Goal: Task Accomplishment & Management: Complete application form

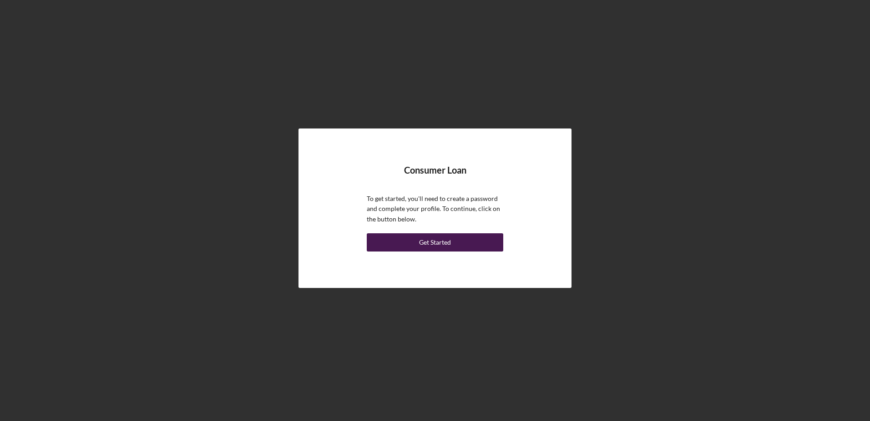
click at [431, 242] on div "Get Started" at bounding box center [435, 242] width 32 height 18
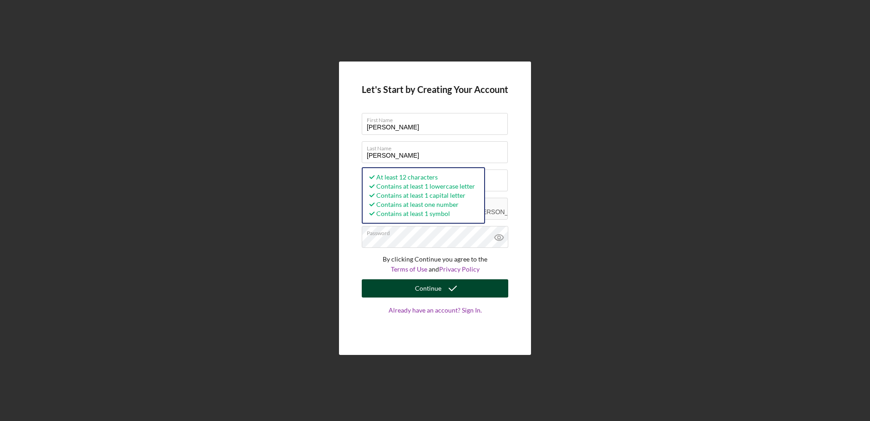
click at [416, 292] on button "Continue" at bounding box center [435, 288] width 147 height 18
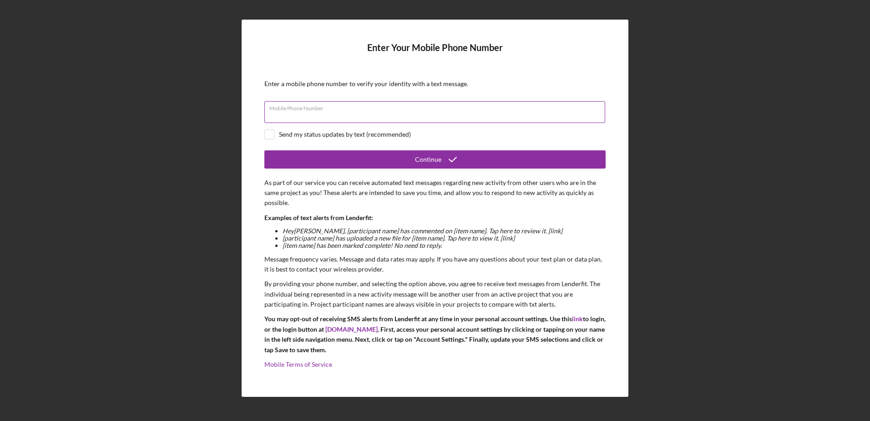
click at [377, 118] on input "Mobile Phone Number" at bounding box center [434, 112] width 341 height 22
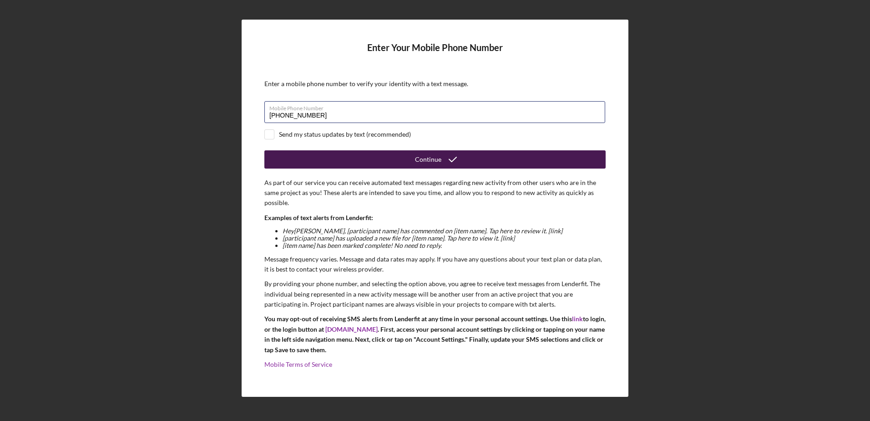
type input "[PHONE_NUMBER]"
click at [417, 160] on div "Continue" at bounding box center [428, 159] width 26 height 18
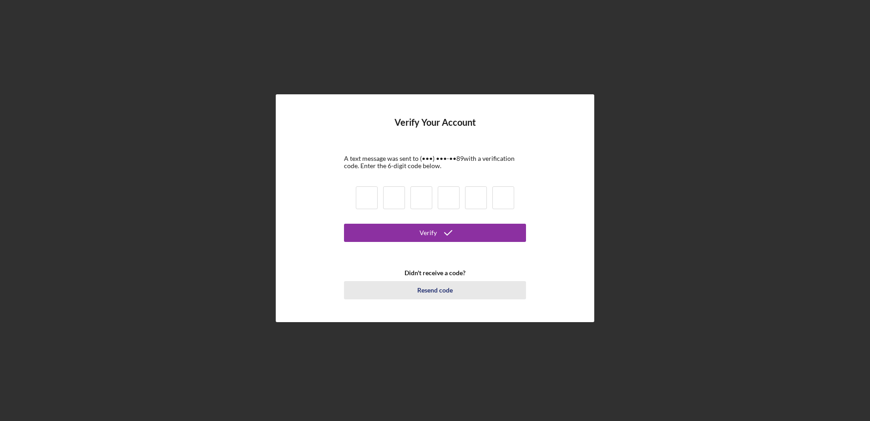
click at [438, 289] on div "Resend code" at bounding box center [435, 290] width 36 height 18
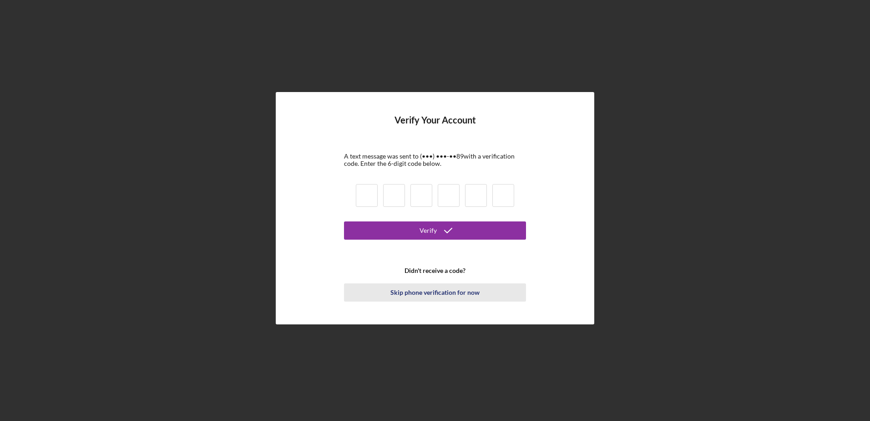
click at [433, 292] on div "Skip phone verification for now" at bounding box center [435, 292] width 89 height 18
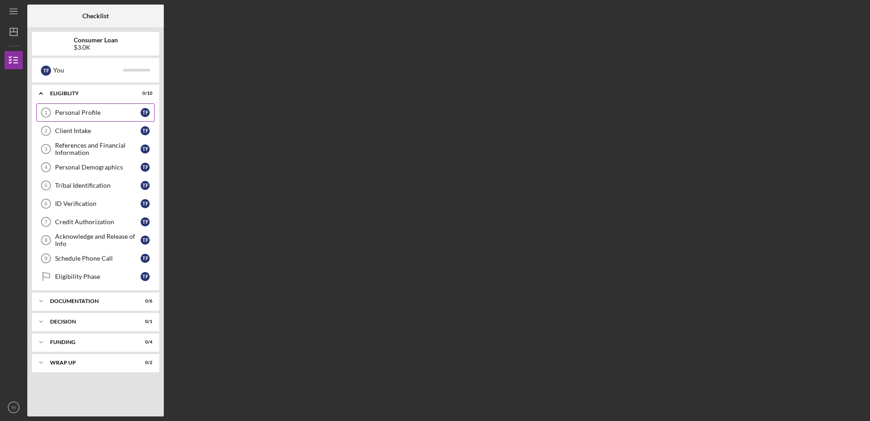
click at [89, 114] on div "Personal Profile" at bounding box center [98, 112] width 86 height 7
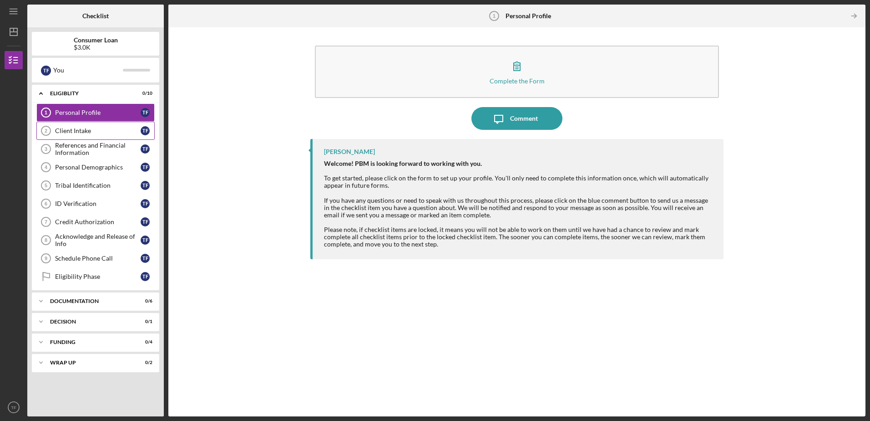
click at [80, 129] on div "Client Intake" at bounding box center [98, 130] width 86 height 7
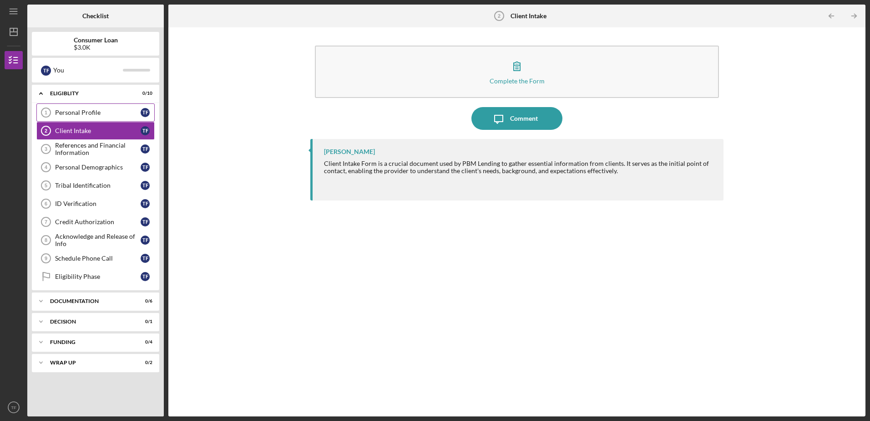
click at [78, 110] on div "Personal Profile" at bounding box center [98, 112] width 86 height 7
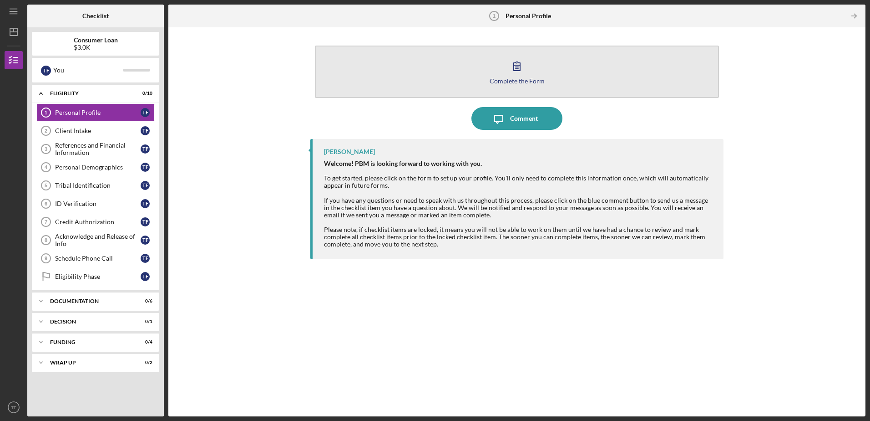
click at [518, 73] on icon "button" at bounding box center [517, 66] width 23 height 23
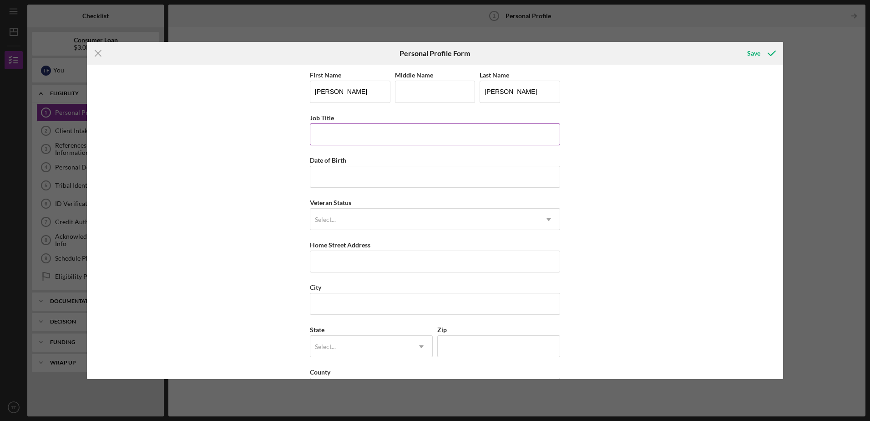
click at [371, 137] on input "Job Title" at bounding box center [435, 134] width 250 height 22
type input "Cage Supervisor"
type input "[DATE]"
click at [554, 222] on icon "Icon/Dropdown Arrow" at bounding box center [549, 219] width 22 height 22
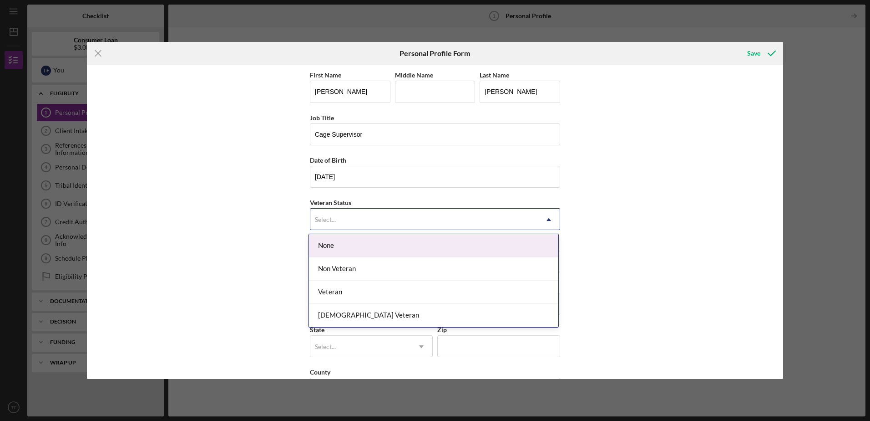
click at [421, 248] on div "None" at bounding box center [433, 245] width 249 height 23
drag, startPoint x: 556, startPoint y: 214, endPoint x: 552, endPoint y: 217, distance: 4.7
click at [552, 217] on icon "Icon/Dropdown Arrow" at bounding box center [549, 219] width 22 height 22
click at [330, 248] on div "None" at bounding box center [433, 245] width 249 height 23
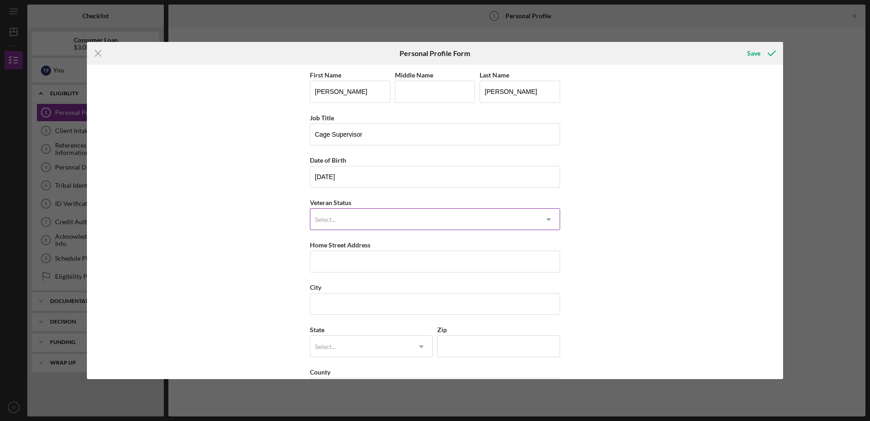
click at [552, 218] on icon "Icon/Dropdown Arrow" at bounding box center [549, 219] width 22 height 22
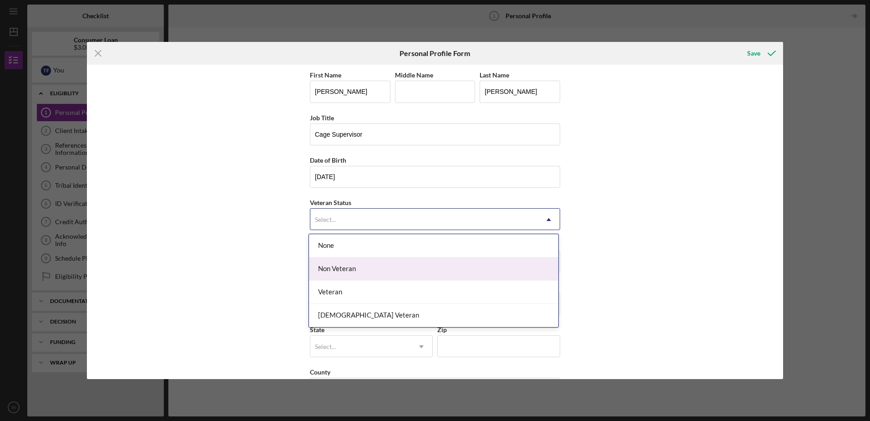
click at [460, 267] on div "Non Veteran" at bounding box center [433, 268] width 249 height 23
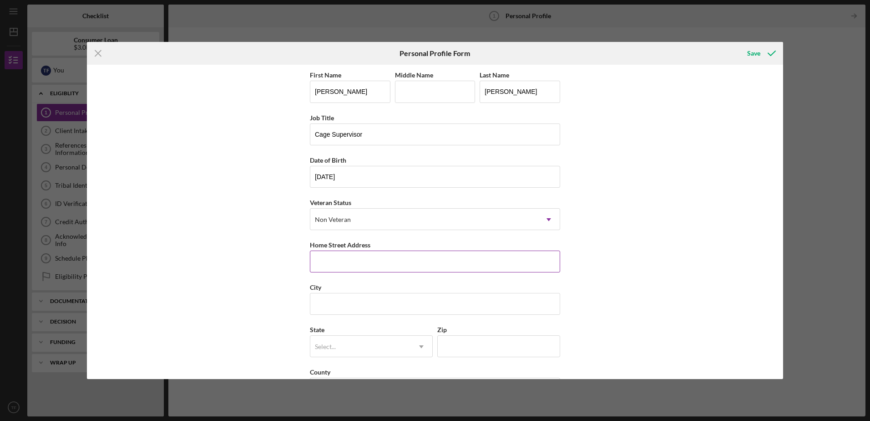
click at [419, 266] on input "Home Street Address" at bounding box center [435, 261] width 250 height 22
type input "315 N Osage"
type input "G"
type input "[GEOGRAPHIC_DATA]"
type input "74601"
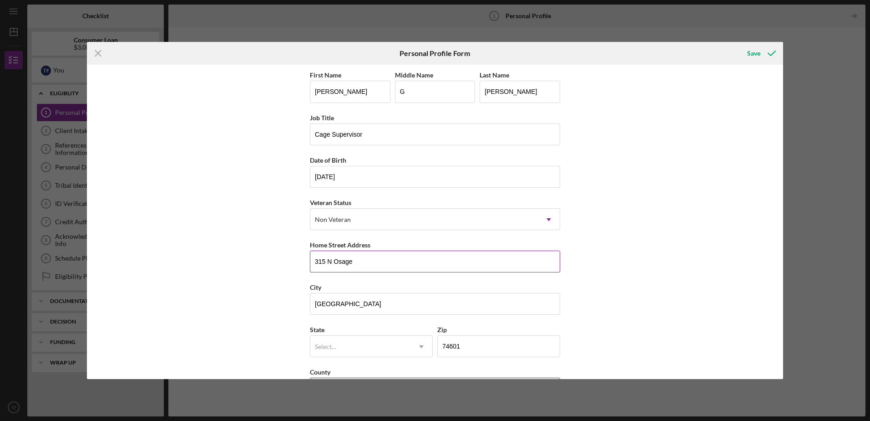
type input "OK"
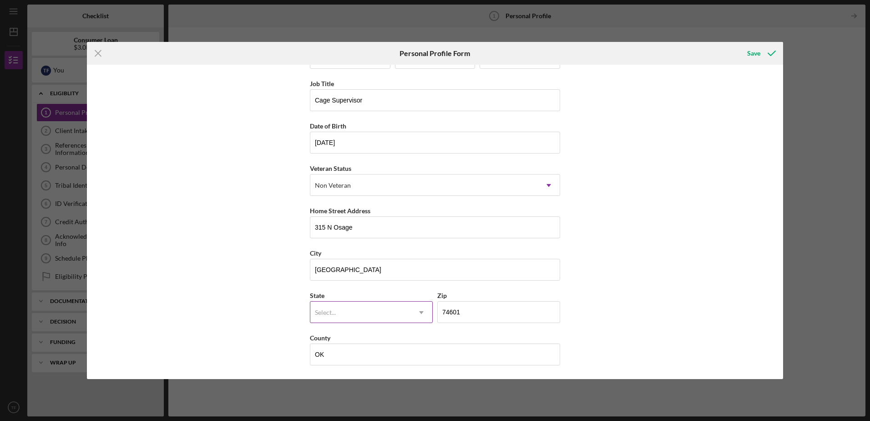
click at [356, 318] on div "Select..." at bounding box center [360, 312] width 100 height 21
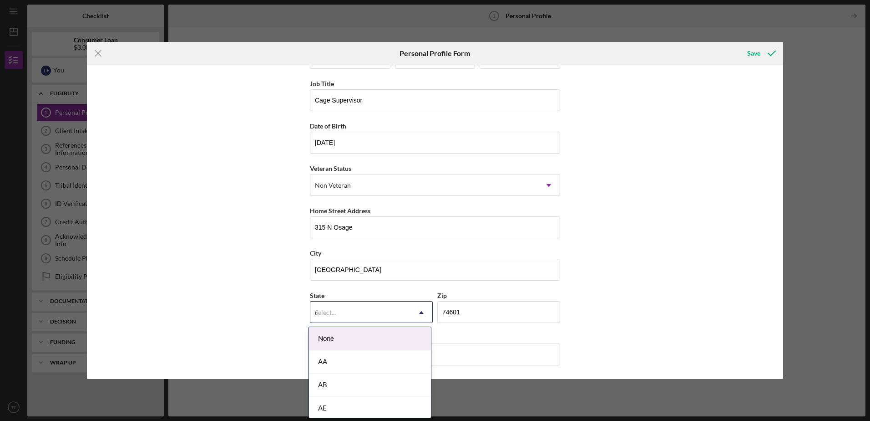
type input "ok"
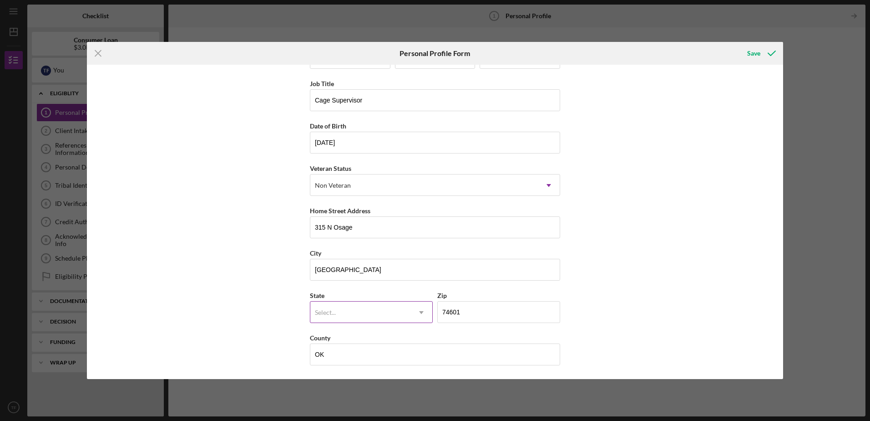
click at [349, 316] on div "Select..." at bounding box center [360, 312] width 100 height 21
click at [421, 314] on icon "Icon/Dropdown Arrow" at bounding box center [422, 312] width 22 height 22
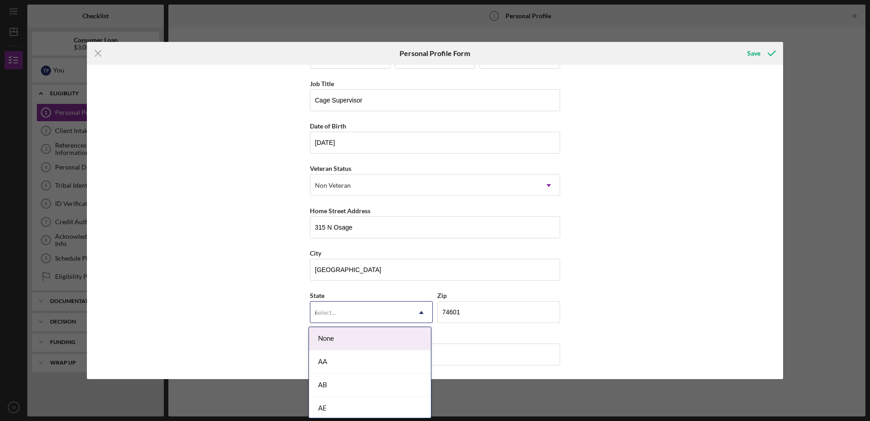
type input "ok"
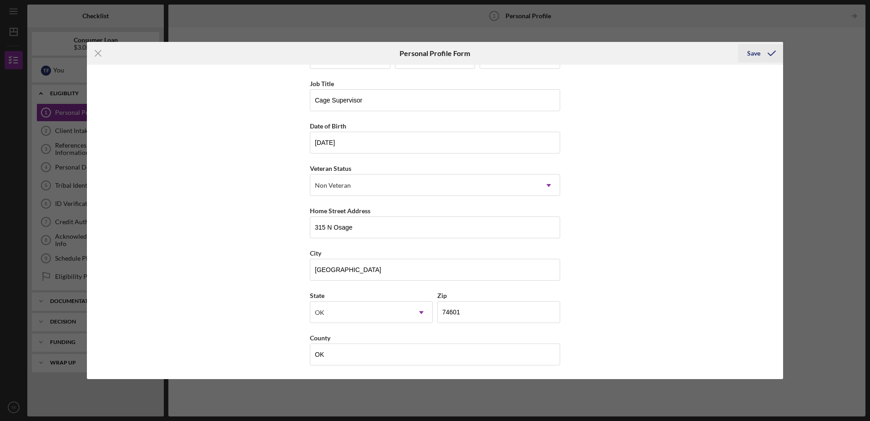
click at [752, 54] on div "Save" at bounding box center [753, 53] width 13 height 18
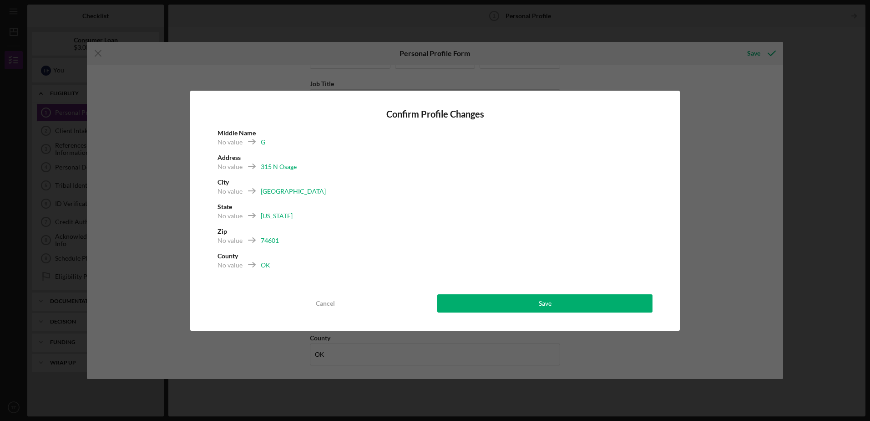
click at [326, 306] on div "Cancel" at bounding box center [325, 303] width 19 height 18
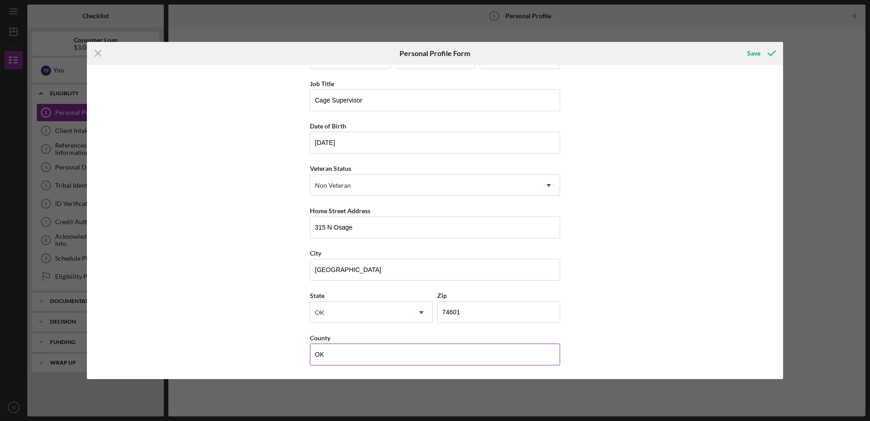
click at [328, 359] on input "OK" at bounding box center [435, 354] width 250 height 22
type input "O"
type input "[PERSON_NAME]"
click at [755, 50] on div "Save" at bounding box center [753, 53] width 13 height 18
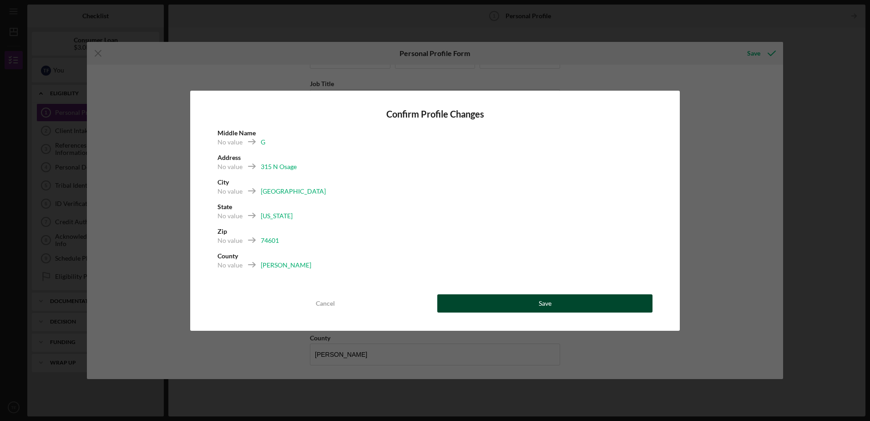
click at [589, 299] on button "Save" at bounding box center [544, 303] width 215 height 18
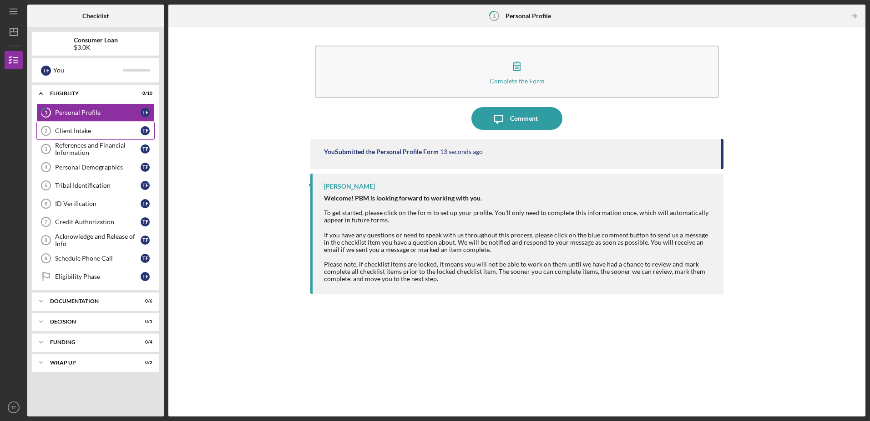
click at [69, 127] on link "Client Intake 2 Client Intake T F" at bounding box center [95, 131] width 118 height 18
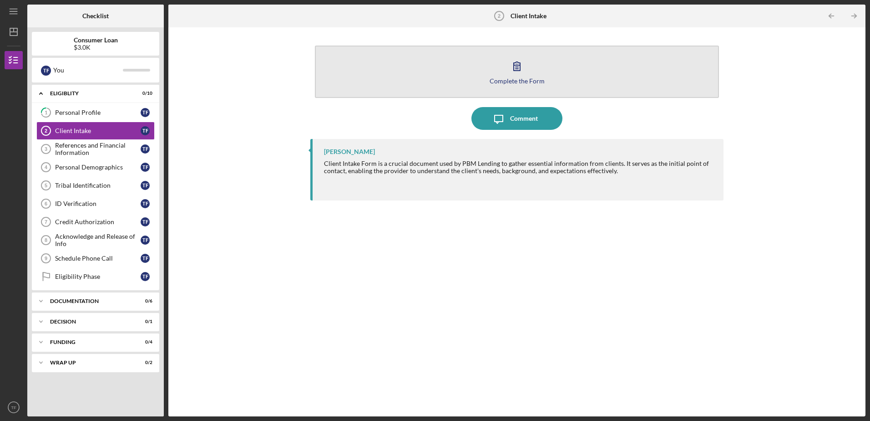
click at [531, 76] on button "Complete the Form Form" at bounding box center [517, 72] width 404 height 52
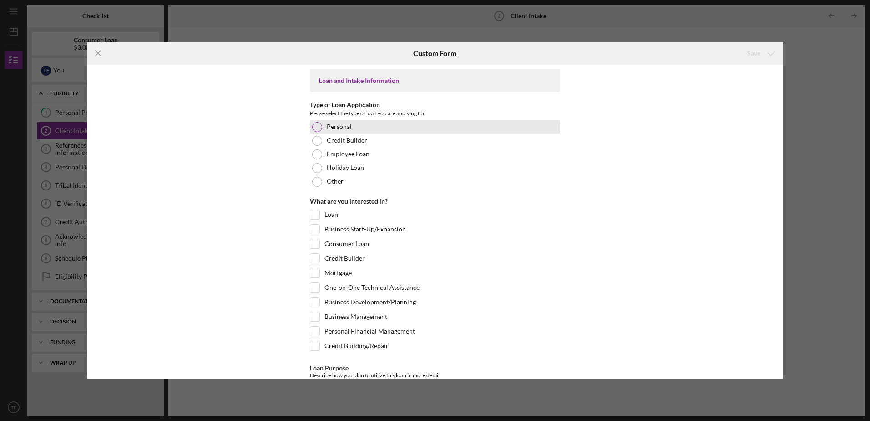
click at [328, 125] on label "Personal" at bounding box center [339, 126] width 25 height 7
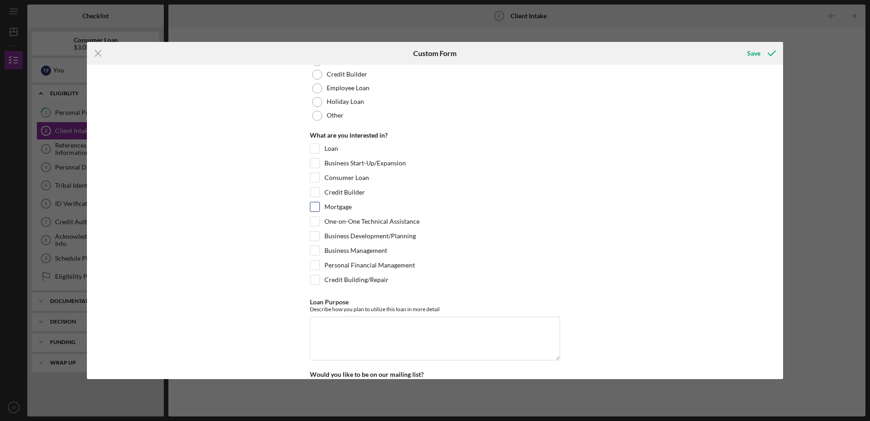
scroll to position [91, 0]
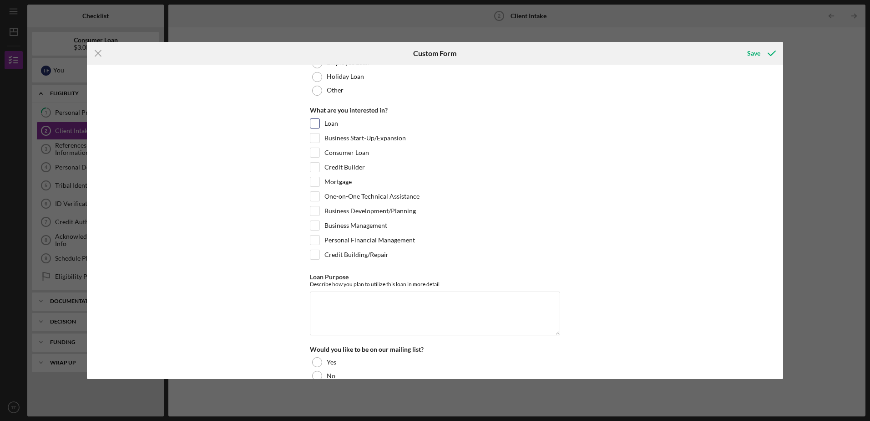
click at [335, 121] on label "Loan" at bounding box center [332, 123] width 14 height 9
click at [320, 121] on input "Loan" at bounding box center [314, 123] width 9 height 9
checkbox input "true"
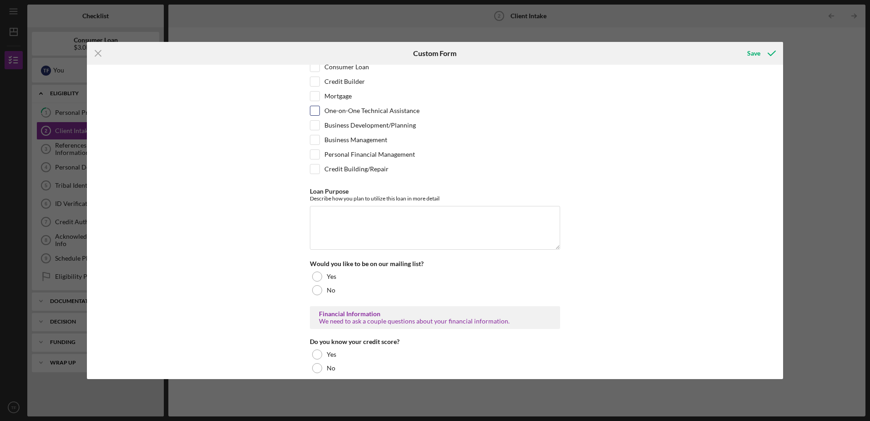
scroll to position [182, 0]
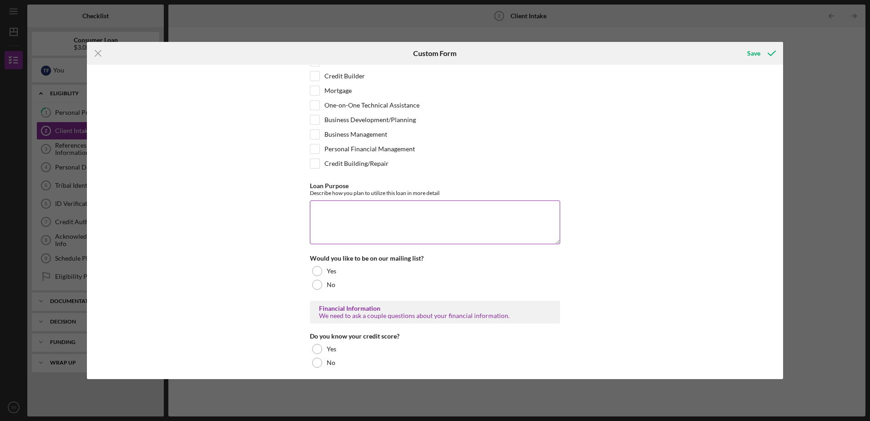
click at [376, 217] on textarea "Loan Purpose" at bounding box center [435, 222] width 250 height 44
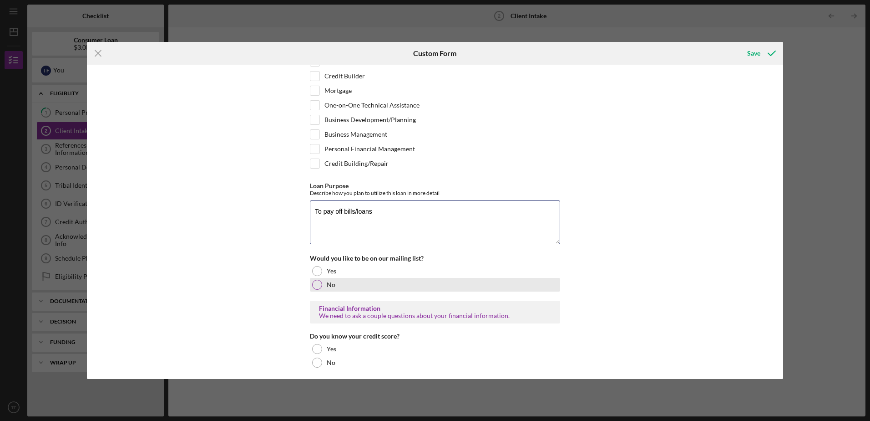
type textarea "To pay off bills/loans"
click at [317, 287] on div at bounding box center [317, 284] width 10 height 10
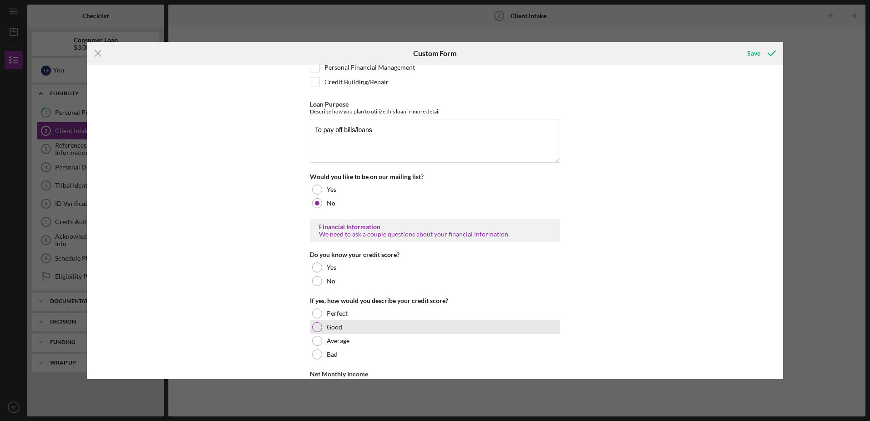
scroll to position [273, 0]
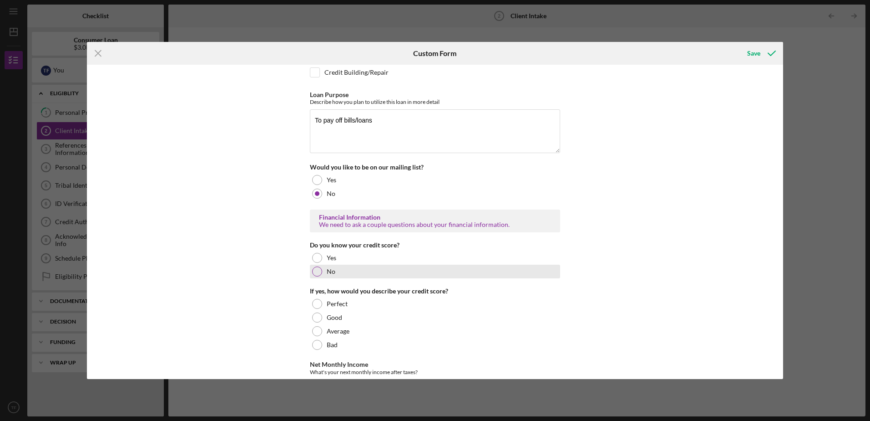
click at [319, 270] on div at bounding box center [317, 271] width 10 height 10
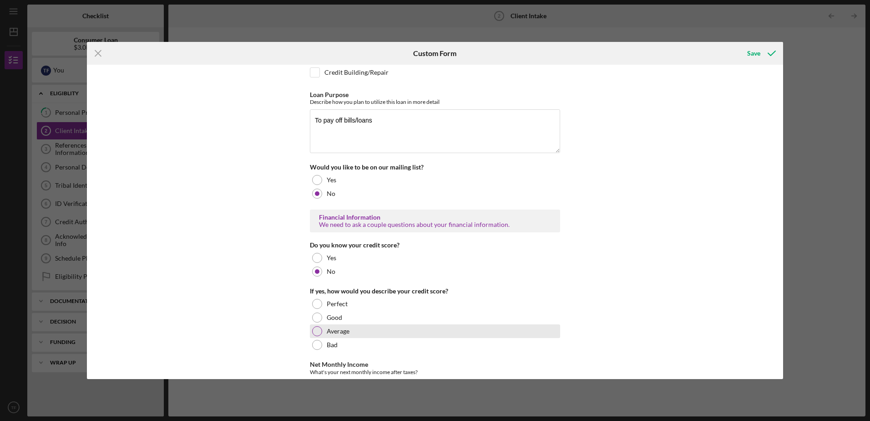
click at [315, 327] on div at bounding box center [317, 331] width 10 height 10
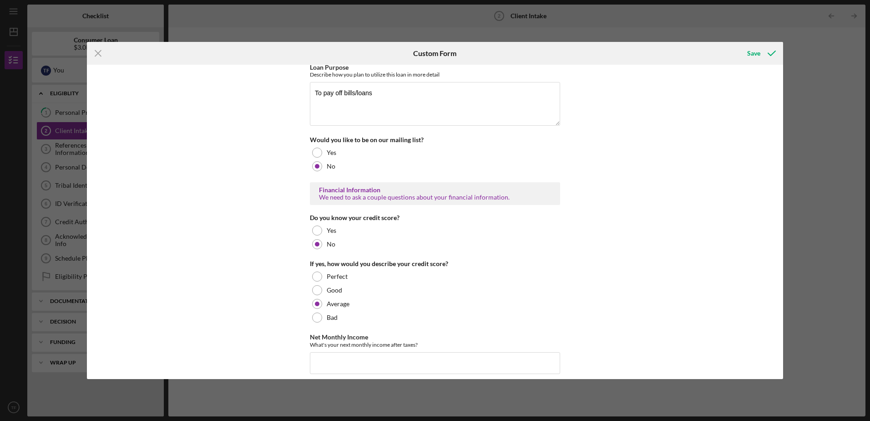
scroll to position [364, 0]
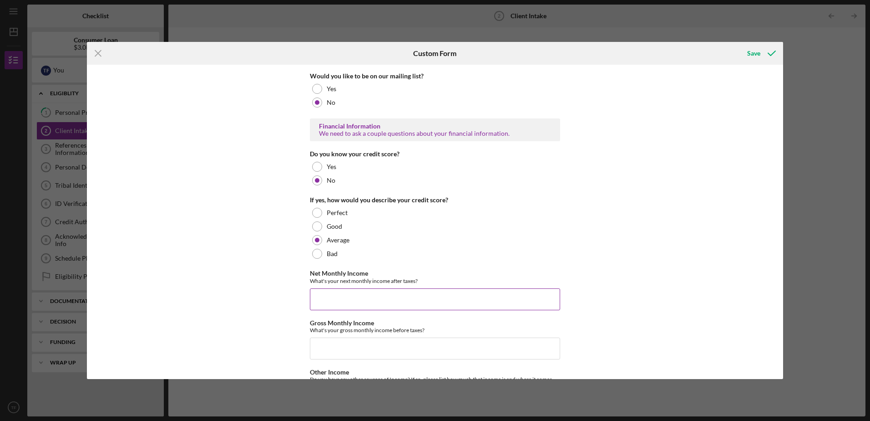
click at [370, 302] on input "Net Monthly Income" at bounding box center [435, 299] width 250 height 22
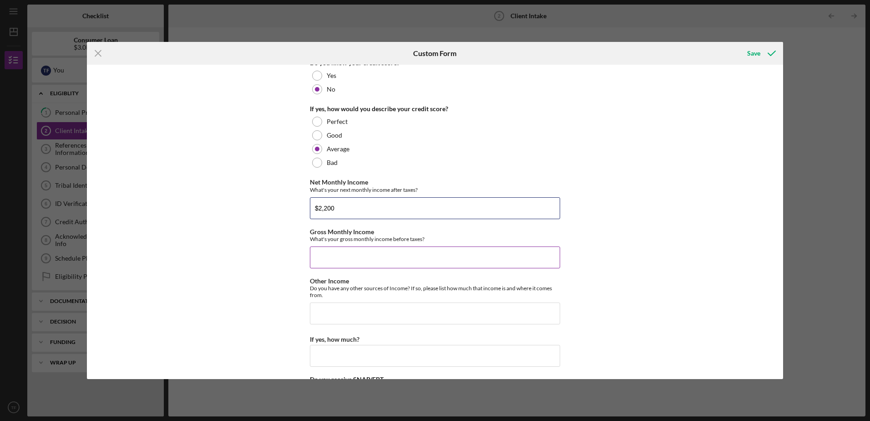
scroll to position [501, 0]
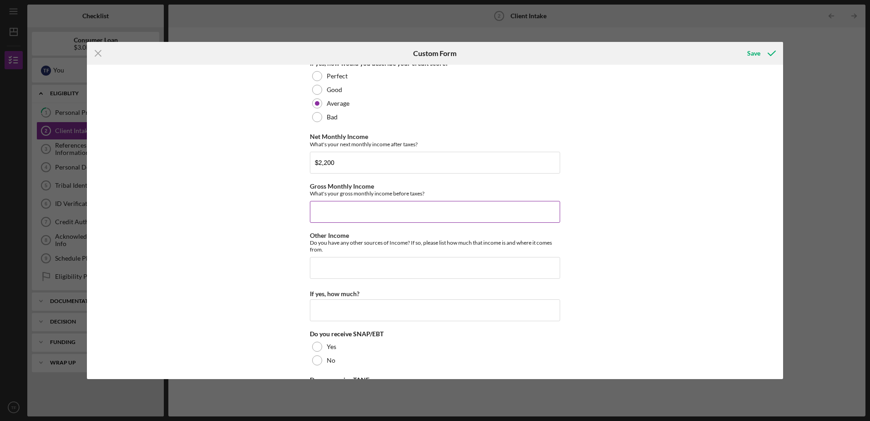
click at [344, 210] on input "Gross Monthly Income" at bounding box center [435, 212] width 250 height 22
click at [358, 165] on input "$2,200" at bounding box center [435, 163] width 250 height 22
type input "$2,300"
click at [357, 211] on input "Gross Monthly Income" at bounding box center [435, 212] width 250 height 22
type input "$3,600"
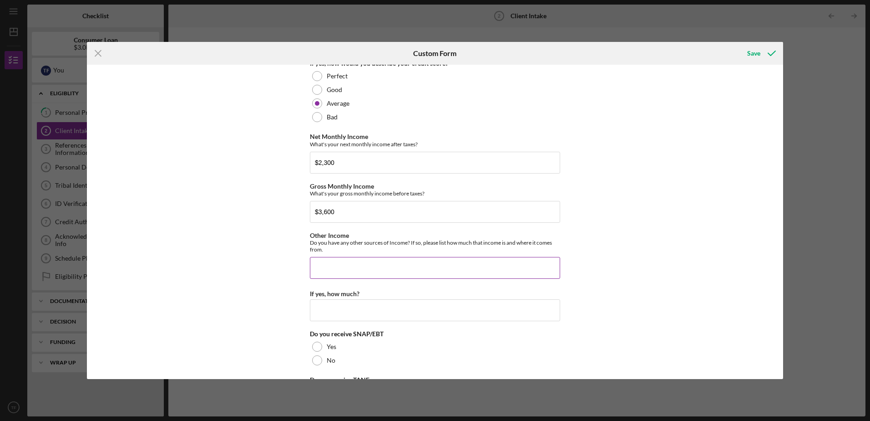
click at [359, 264] on input "Other Income" at bounding box center [435, 268] width 250 height 22
type input "mother receives social security"
click at [344, 306] on input "If yes, how much?" at bounding box center [435, 310] width 250 height 22
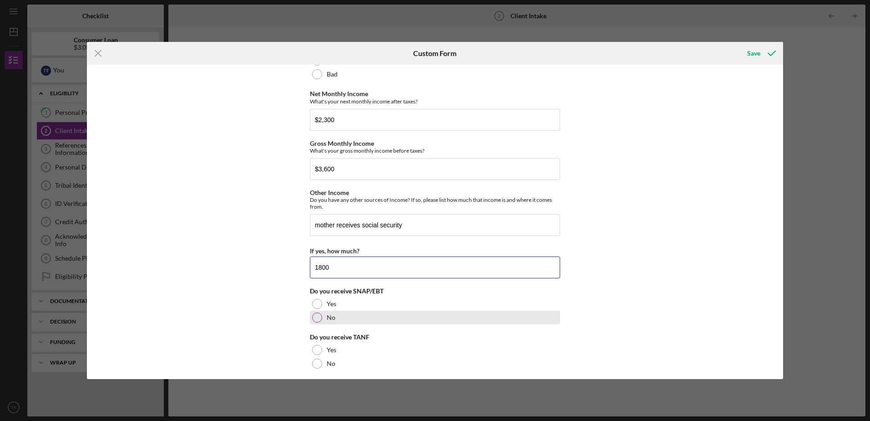
scroll to position [592, 0]
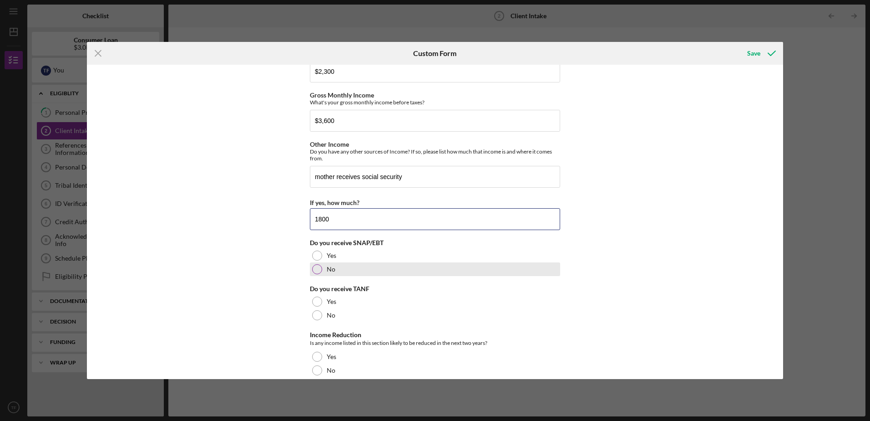
type input "1800"
click at [325, 270] on div "No" at bounding box center [435, 269] width 250 height 14
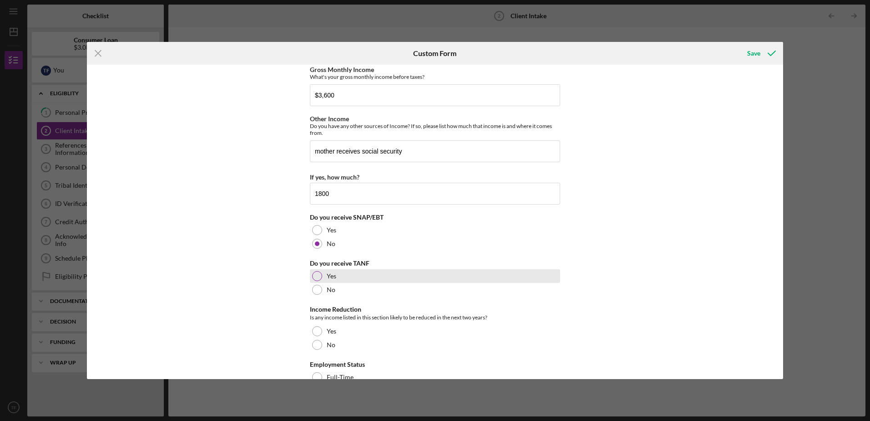
scroll to position [637, 0]
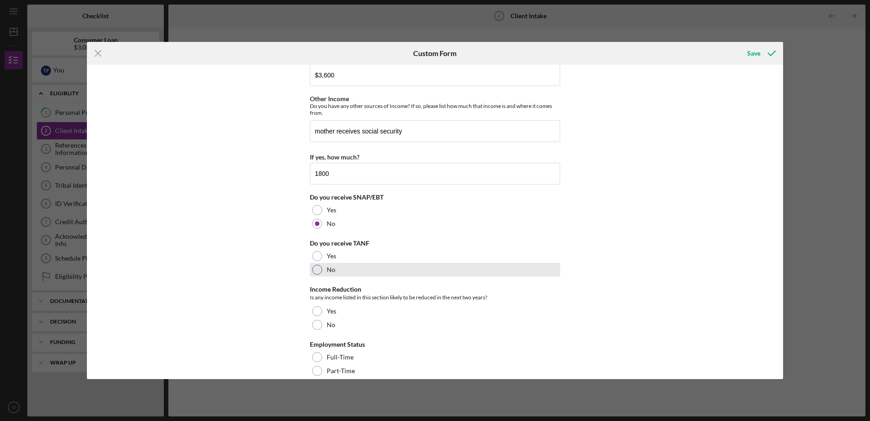
click at [341, 276] on div "No" at bounding box center [435, 270] width 250 height 14
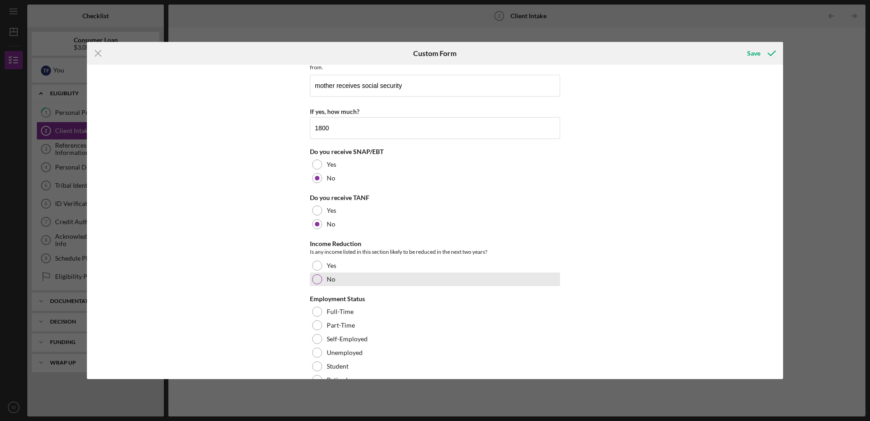
click at [321, 282] on div "No" at bounding box center [435, 279] width 250 height 14
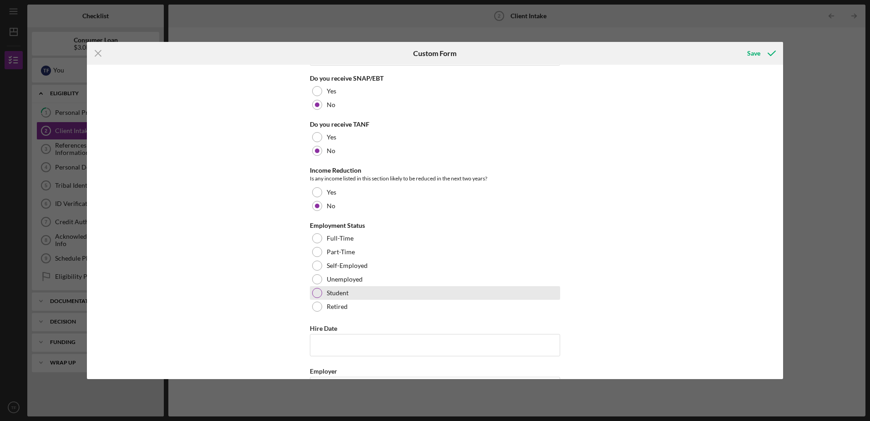
scroll to position [774, 0]
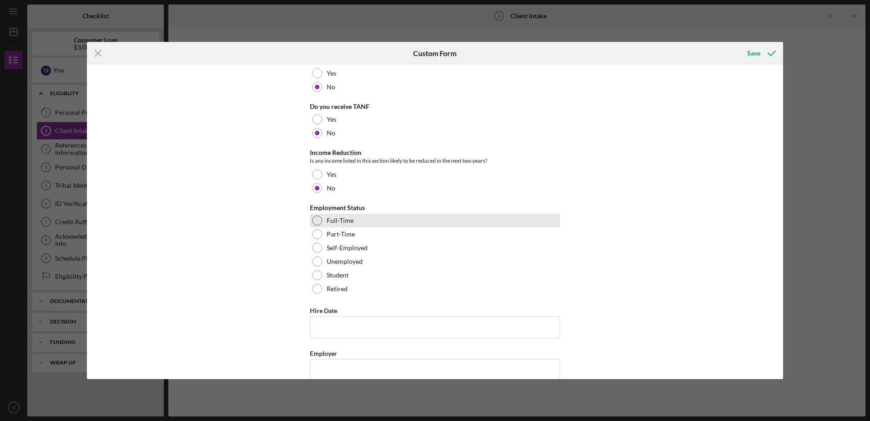
click at [335, 220] on label "Full-Time" at bounding box center [340, 220] width 27 height 7
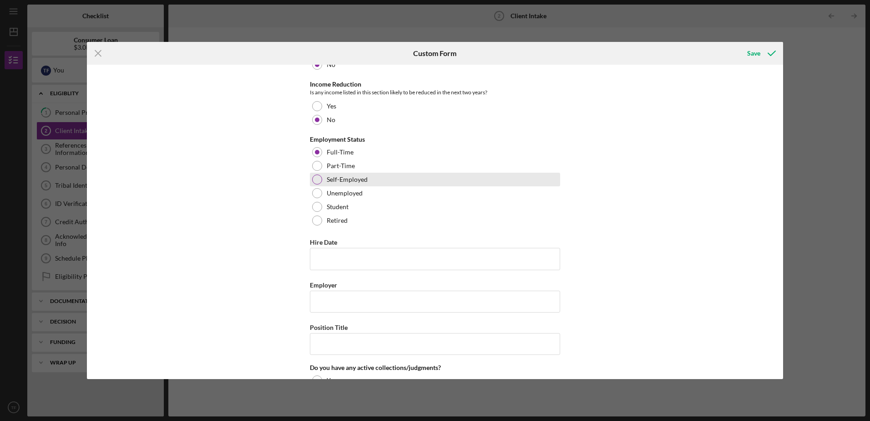
scroll to position [910, 0]
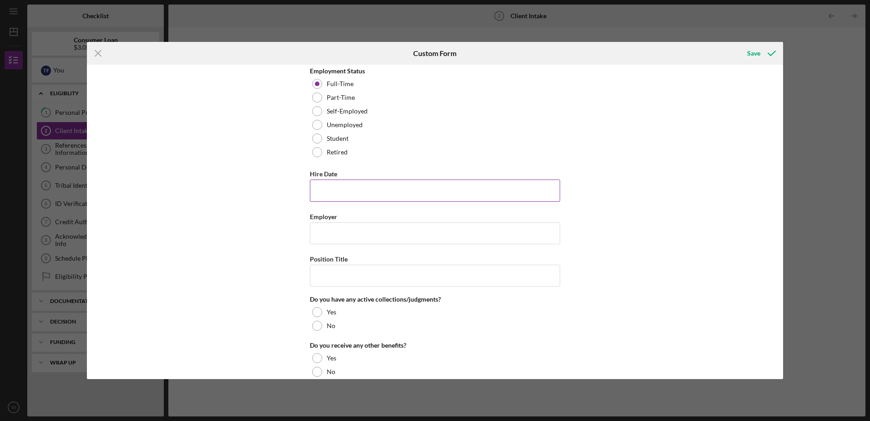
click at [344, 188] on input "Hire Date" at bounding box center [435, 190] width 250 height 22
type input "[DATE]"
click at [350, 232] on input "Employer" at bounding box center [435, 233] width 250 height 22
type input "Osage Casino"
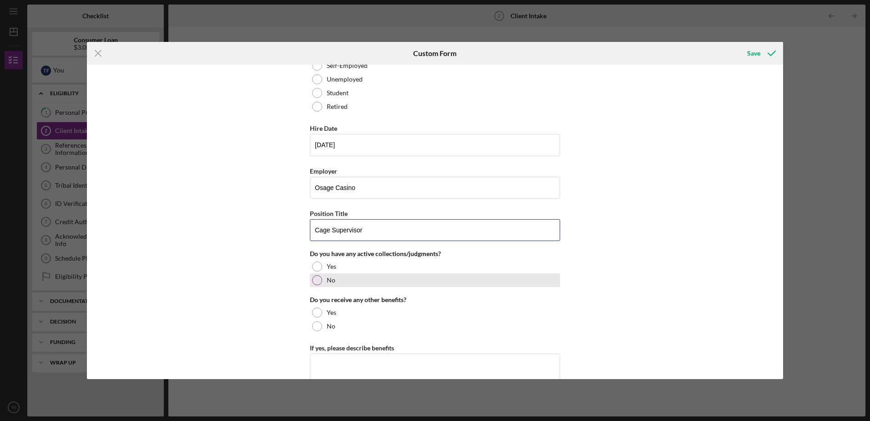
type input "Cage Supervisor"
click at [325, 279] on div "No" at bounding box center [435, 280] width 250 height 14
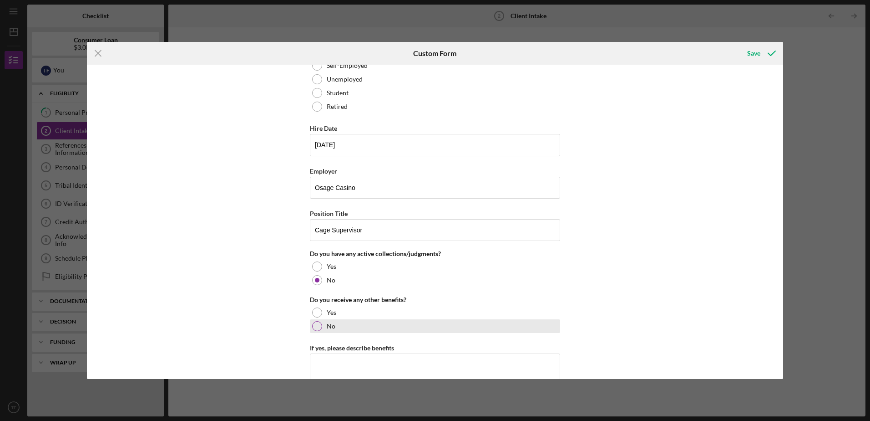
click at [327, 328] on label "No" at bounding box center [331, 325] width 9 height 7
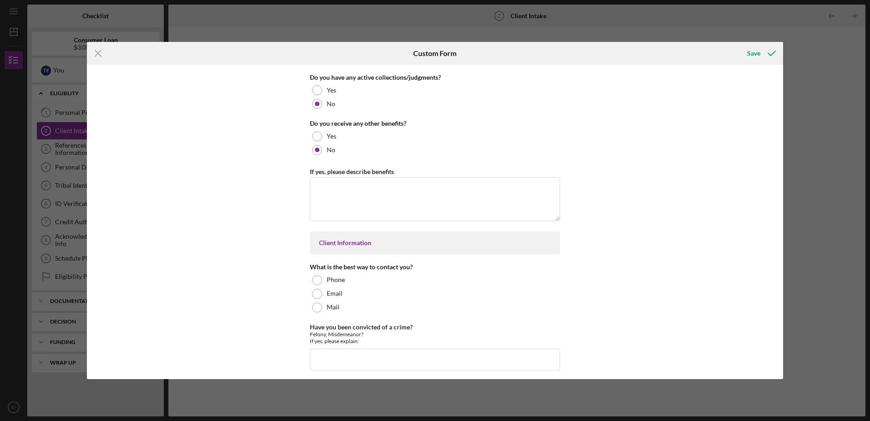
scroll to position [1138, 0]
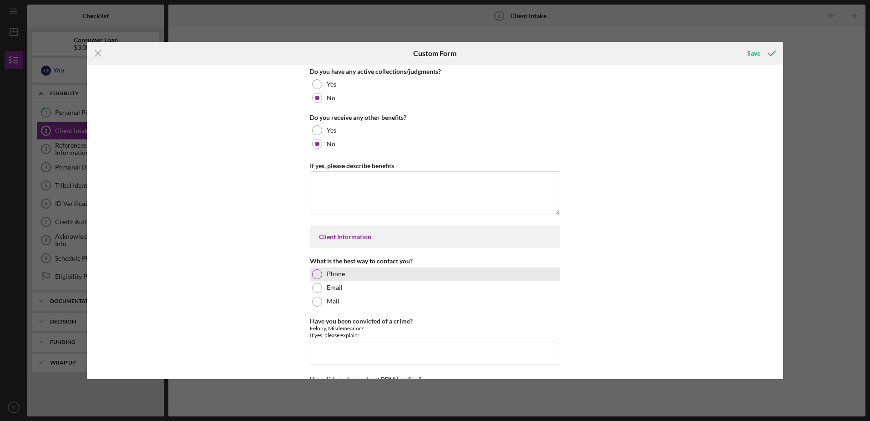
click at [346, 272] on div "Phone" at bounding box center [435, 274] width 250 height 14
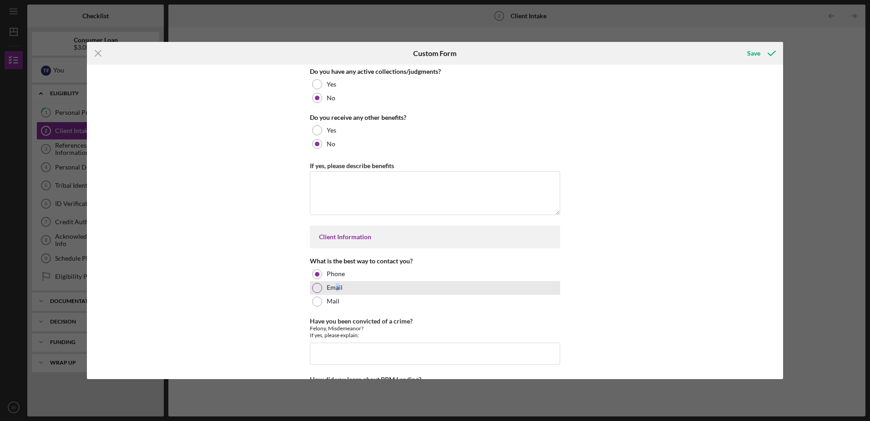
click at [334, 288] on label "Email" at bounding box center [335, 287] width 16 height 7
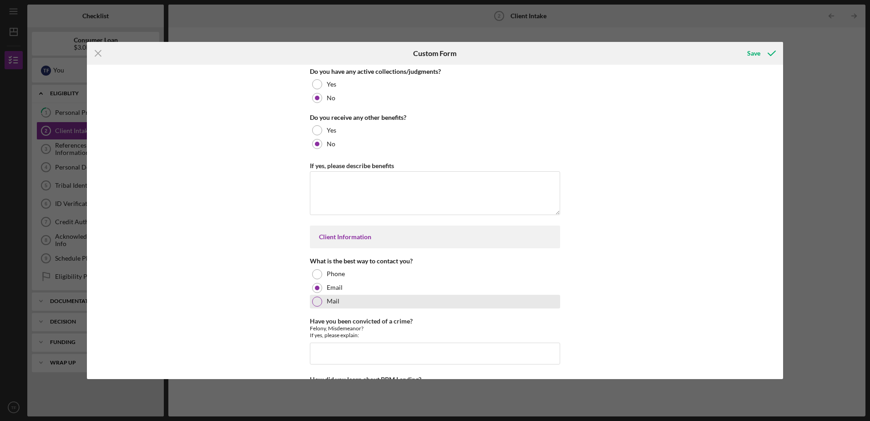
drag, startPoint x: 334, startPoint y: 288, endPoint x: 398, endPoint y: 297, distance: 64.9
click at [398, 297] on div "Mail" at bounding box center [435, 301] width 250 height 14
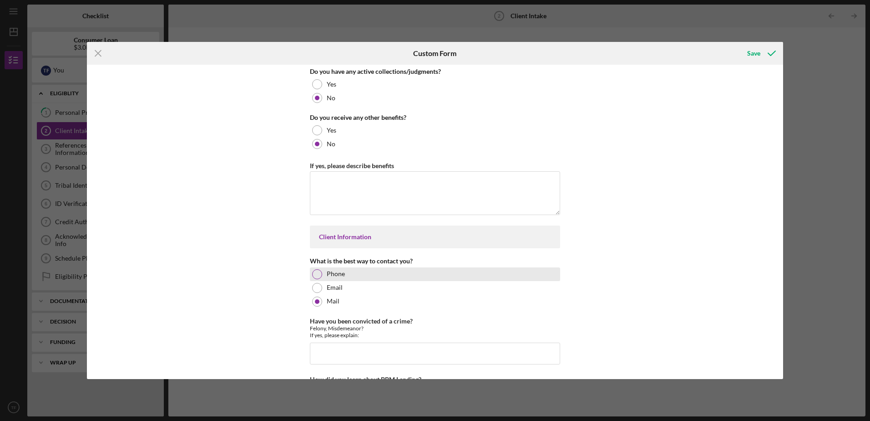
click at [323, 276] on div "Phone" at bounding box center [435, 274] width 250 height 14
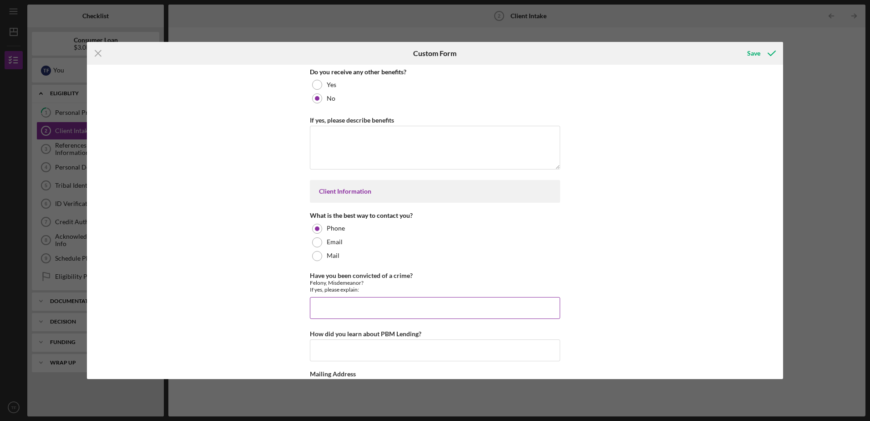
click at [357, 305] on input "Have you been convicted of a crime?" at bounding box center [435, 308] width 250 height 22
type input "No"
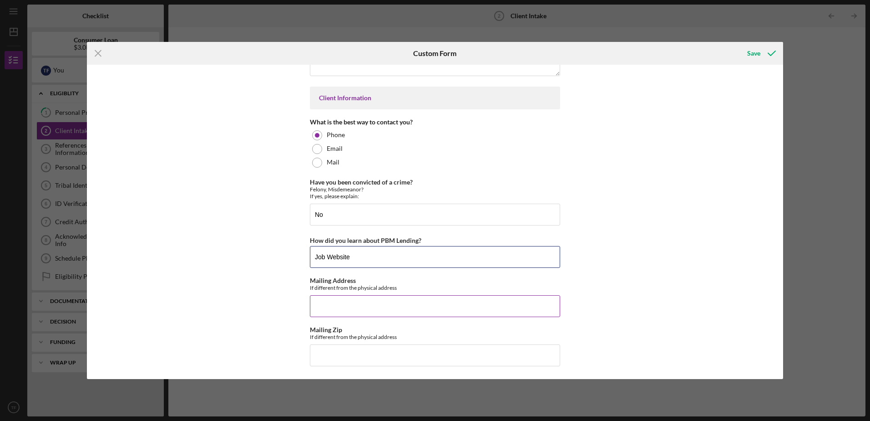
scroll to position [1278, 0]
type input "Job Website"
click at [756, 53] on div "Save" at bounding box center [753, 53] width 13 height 18
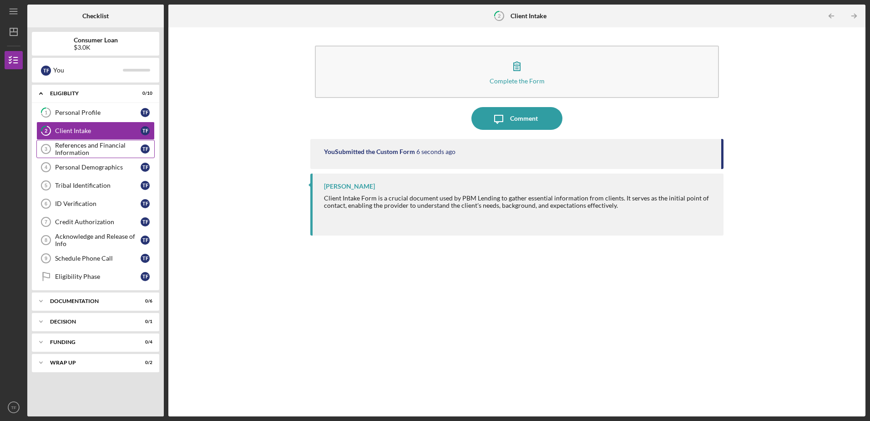
click at [91, 147] on div "References and Financial Information" at bounding box center [98, 149] width 86 height 15
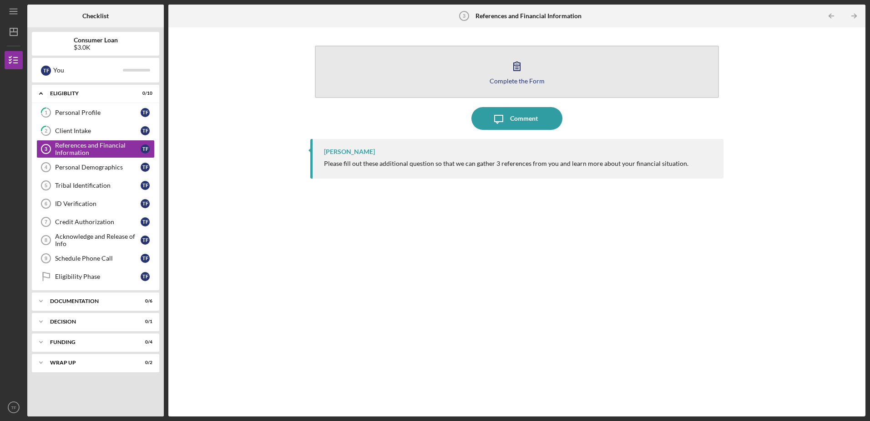
click at [536, 71] on button "Complete the Form Form" at bounding box center [517, 72] width 404 height 52
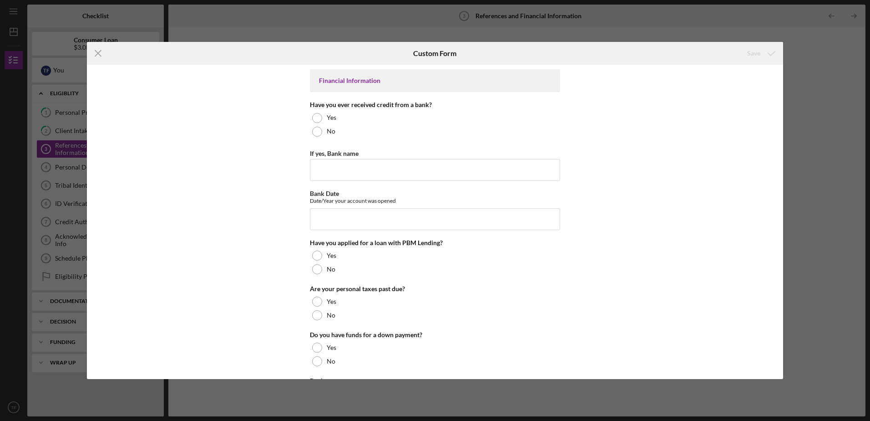
click at [305, 117] on div "Financial Information Have you ever received credit from a bank? Yes No If yes,…" at bounding box center [435, 222] width 696 height 314
click at [314, 116] on div at bounding box center [317, 118] width 10 height 10
click at [342, 165] on input "If yes, Bank name" at bounding box center [435, 170] width 250 height 22
type input "C"
click at [332, 133] on label "No" at bounding box center [331, 130] width 9 height 7
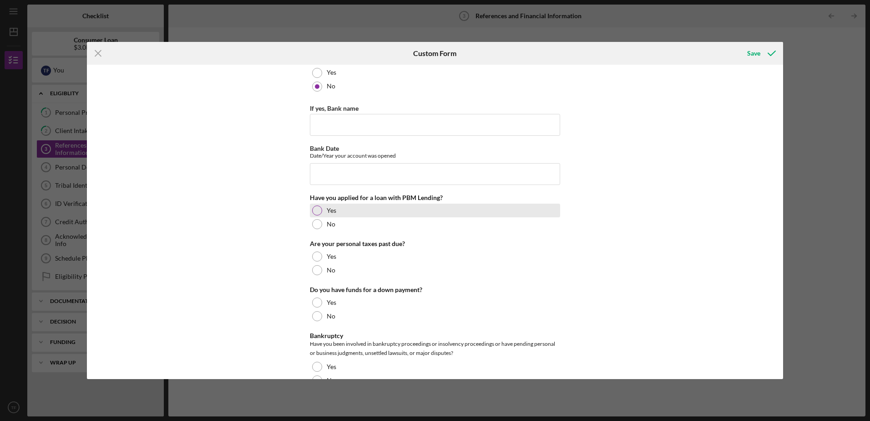
scroll to position [46, 0]
click at [338, 225] on div "No" at bounding box center [435, 224] width 250 height 14
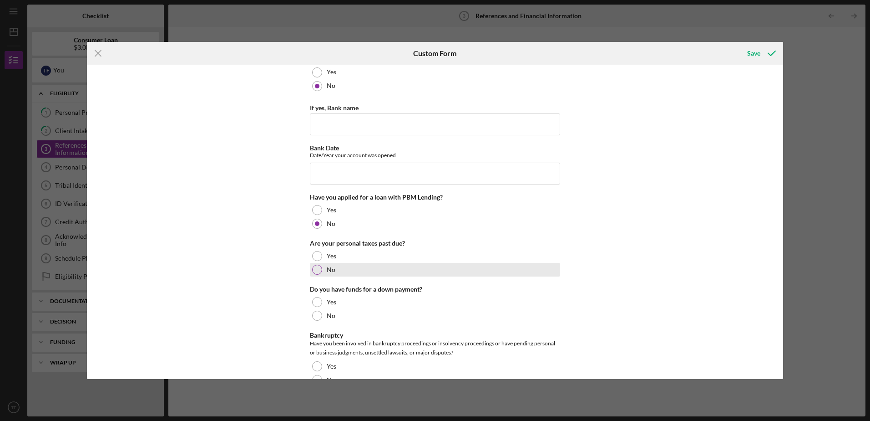
click at [367, 264] on div "No" at bounding box center [435, 270] width 250 height 14
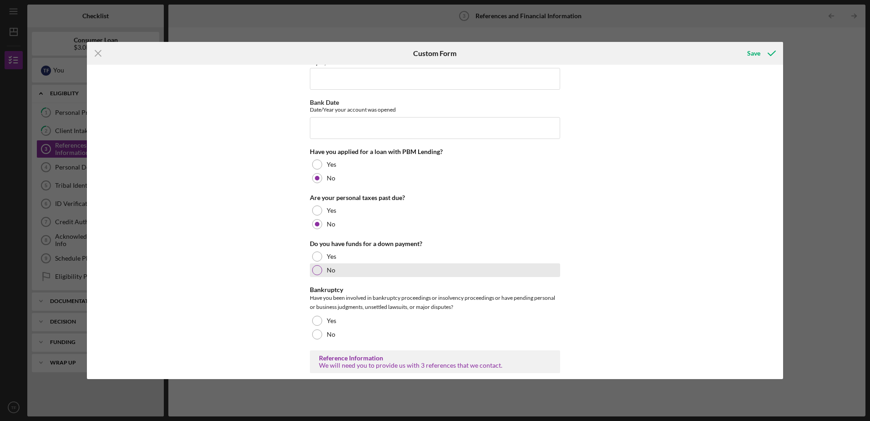
click at [360, 275] on div "No" at bounding box center [435, 270] width 250 height 14
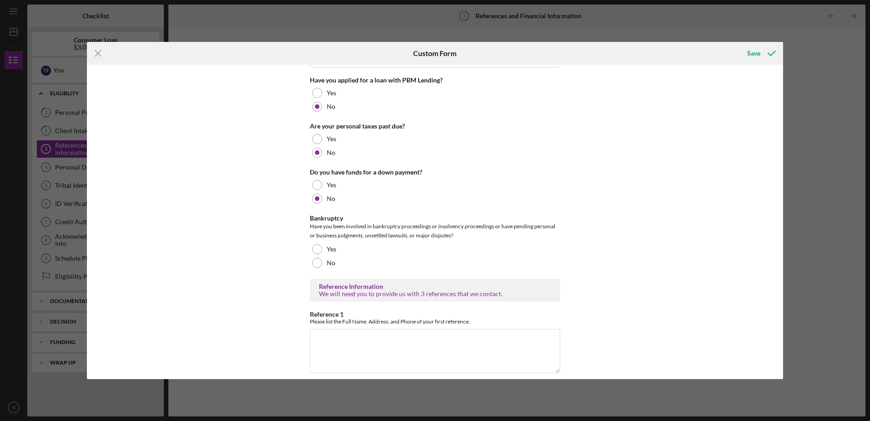
scroll to position [182, 0]
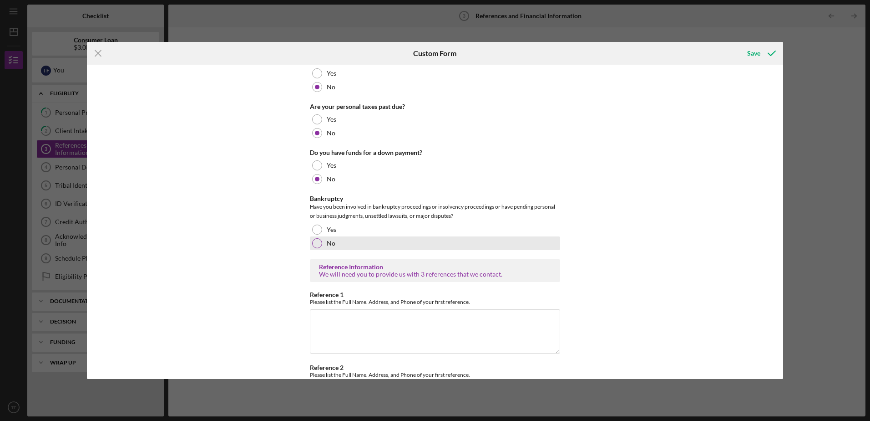
click at [337, 243] on div "No" at bounding box center [435, 243] width 250 height 14
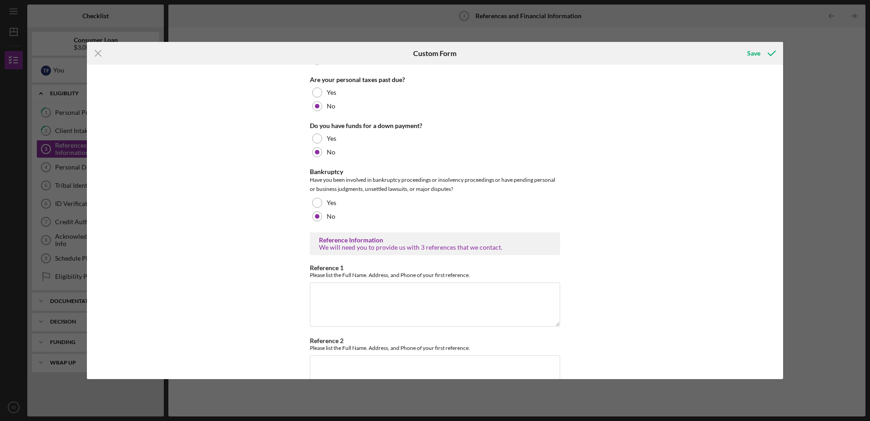
scroll to position [228, 0]
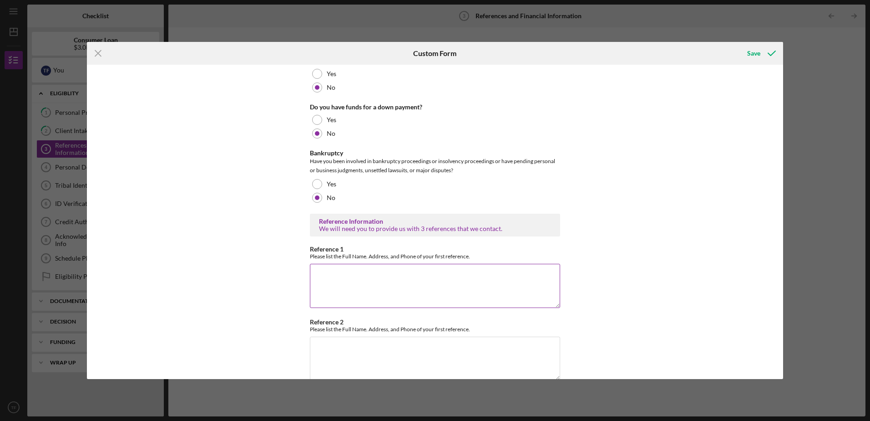
click at [358, 273] on textarea "Reference 1" at bounding box center [435, 286] width 250 height 44
type textarea "[PERSON_NAME] [STREET_ADDRESS] [PHONE_NUMBER]"
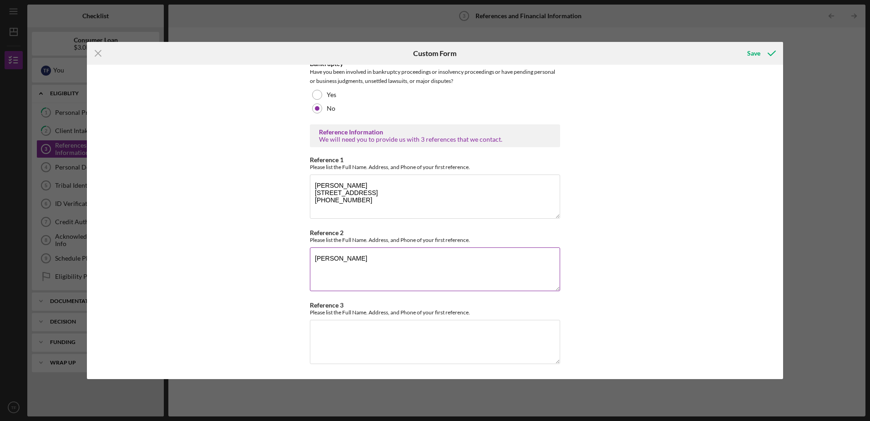
click at [367, 254] on textarea "[PERSON_NAME]" at bounding box center [435, 269] width 250 height 44
type textarea "[PERSON_NAME] [STREET_ADDRESS] [PHONE_NUMBER]"
click at [368, 327] on textarea "Reference 3" at bounding box center [435, 342] width 250 height 44
type textarea "[PERSON_NAME]"
click at [738, 44] on button "Save" at bounding box center [760, 53] width 45 height 18
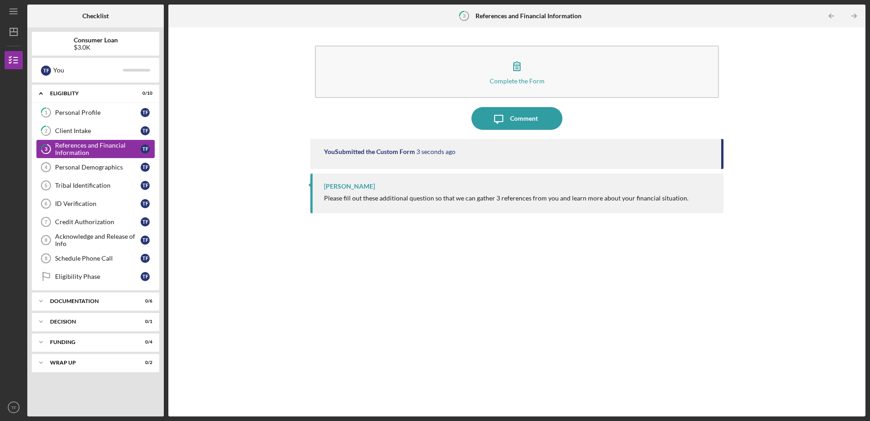
click at [86, 146] on div "References and Financial Information" at bounding box center [98, 149] width 86 height 15
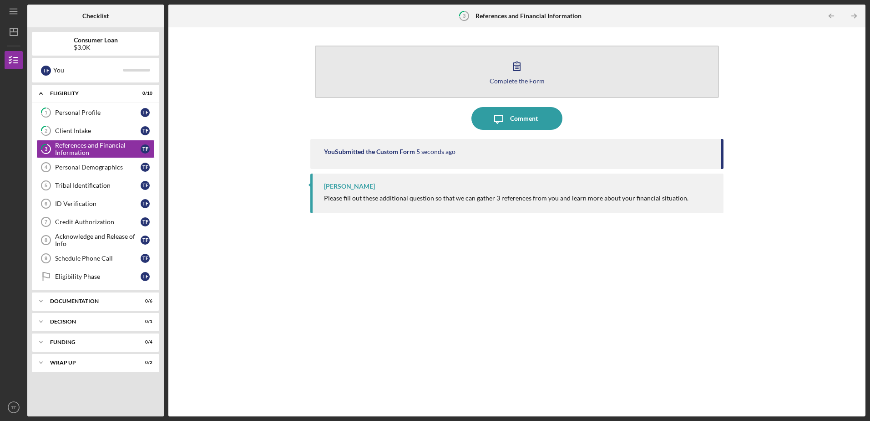
click at [507, 67] on icon "button" at bounding box center [517, 66] width 23 height 23
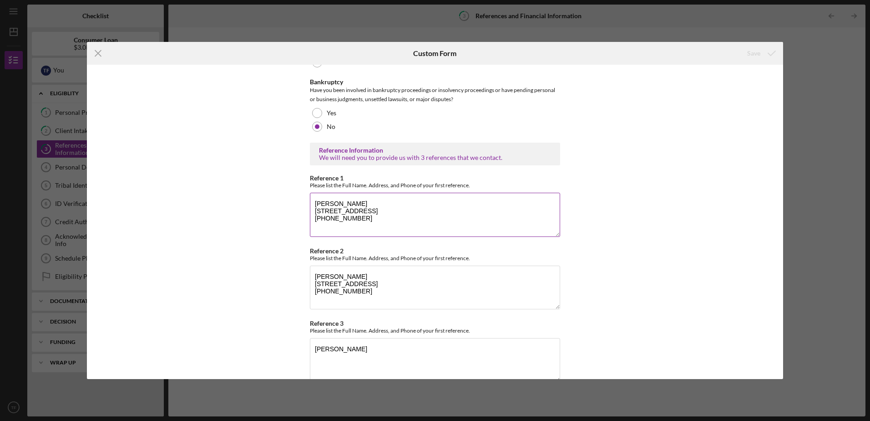
scroll to position [317, 0]
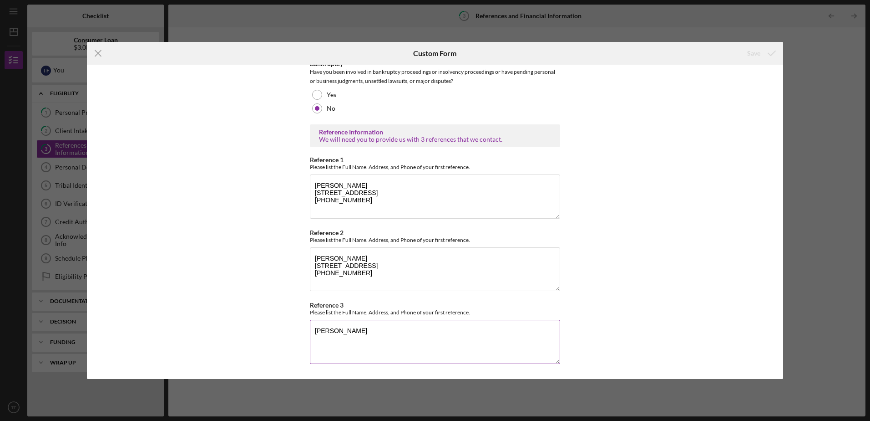
click at [376, 331] on textarea "[PERSON_NAME]" at bounding box center [435, 342] width 250 height 44
type textarea "[PERSON_NAME] [STREET_ADDRESS] [PHONE_NUMBER]"
click at [360, 278] on textarea "[PERSON_NAME] [STREET_ADDRESS] [PHONE_NUMBER]" at bounding box center [435, 269] width 250 height 44
type textarea "[PERSON_NAME] [STREET_ADDRESS] [PHONE_NUMBER]"
click at [755, 53] on div "Save" at bounding box center [753, 53] width 13 height 18
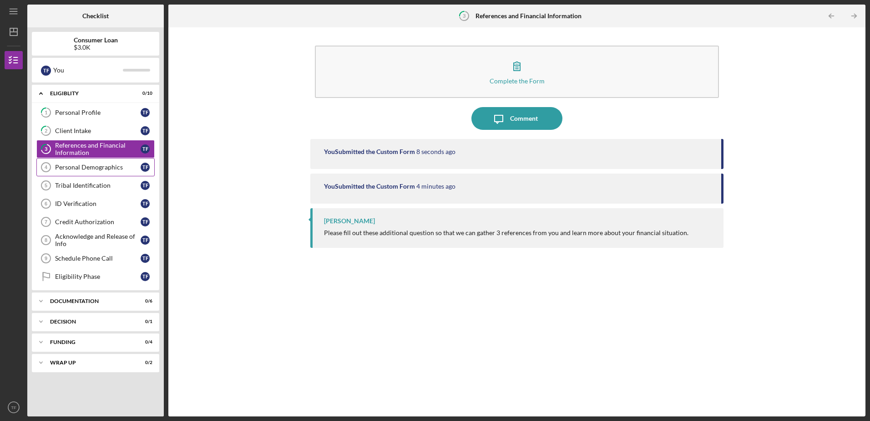
click at [107, 172] on link "Personal Demographics 4 Personal Demographics T F" at bounding box center [95, 167] width 118 height 18
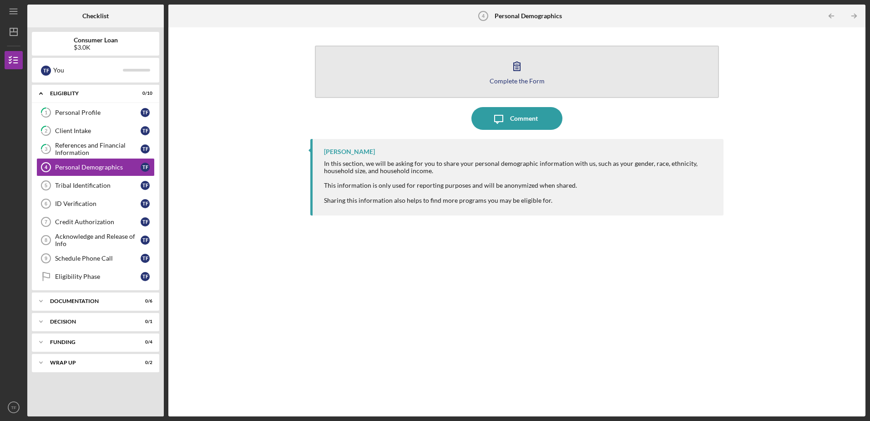
click at [519, 73] on icon "button" at bounding box center [517, 66] width 23 height 23
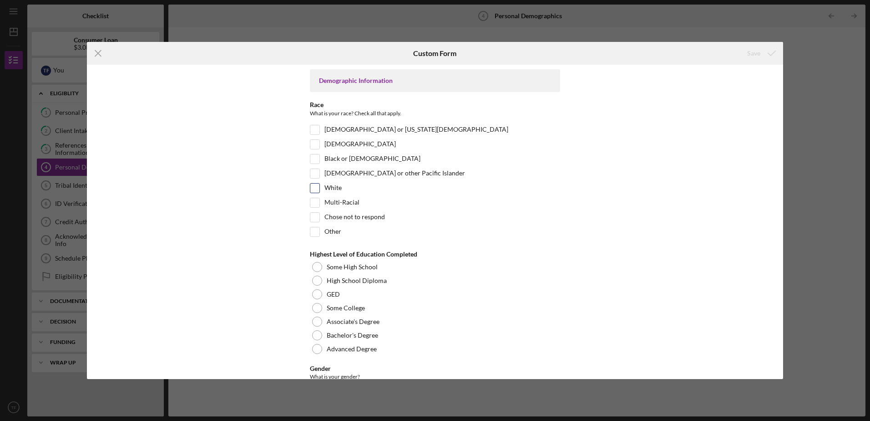
click at [311, 193] on div at bounding box center [315, 188] width 10 height 10
click at [311, 189] on input "White" at bounding box center [314, 187] width 9 height 9
checkbox input "true"
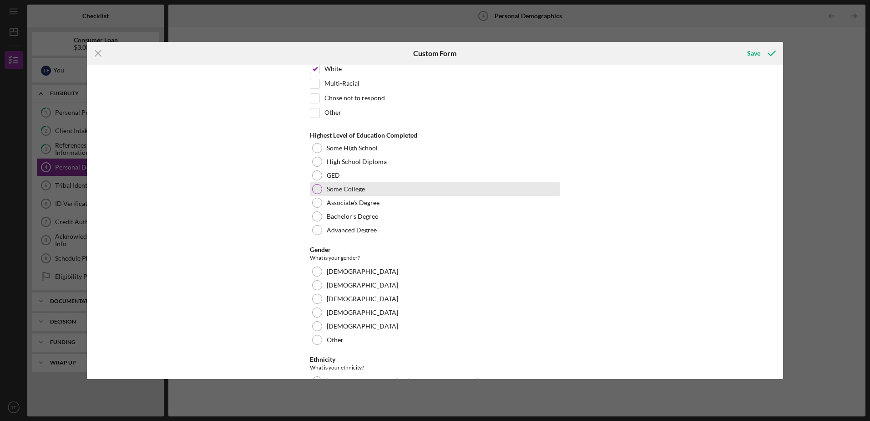
scroll to position [137, 0]
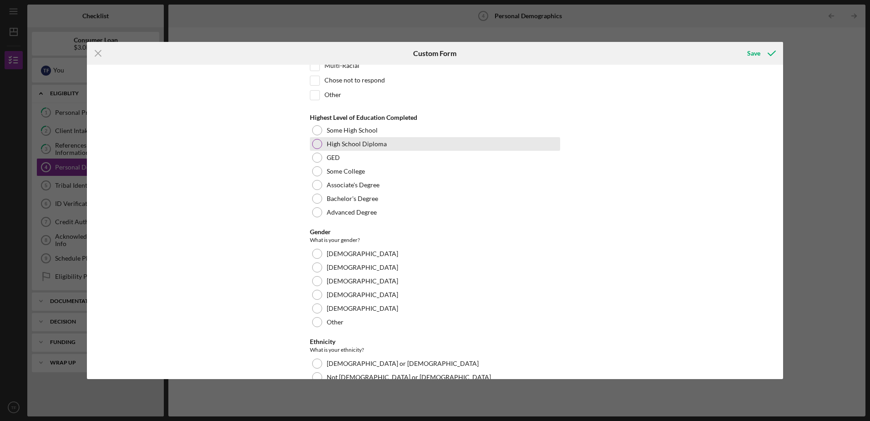
click at [315, 145] on div at bounding box center [317, 144] width 10 height 10
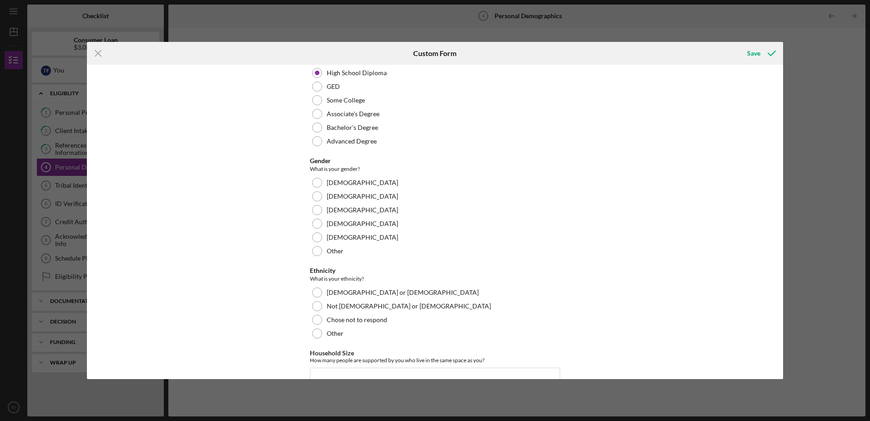
scroll to position [228, 0]
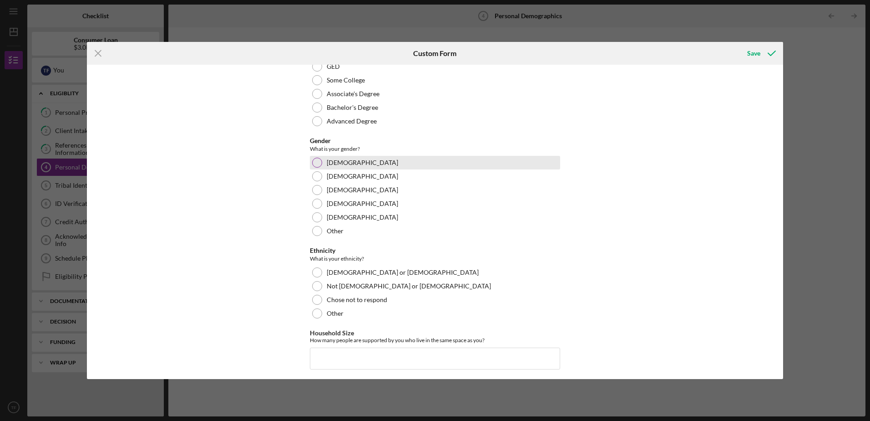
click at [330, 160] on label "[DEMOGRAPHIC_DATA]" at bounding box center [362, 162] width 71 height 7
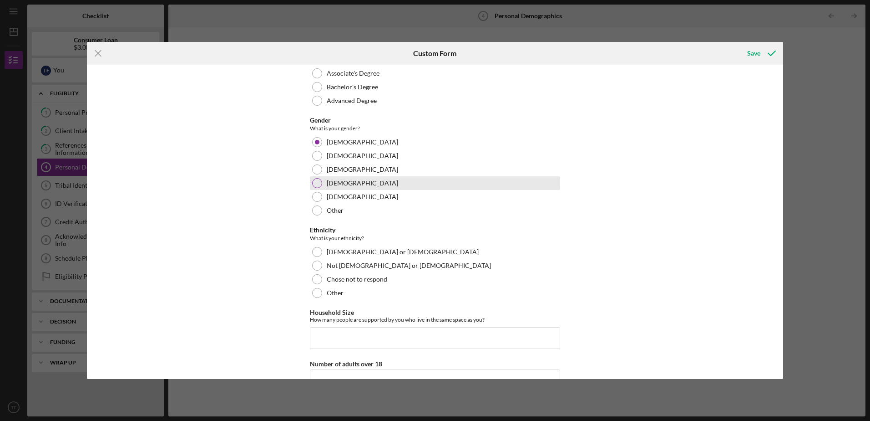
scroll to position [273, 0]
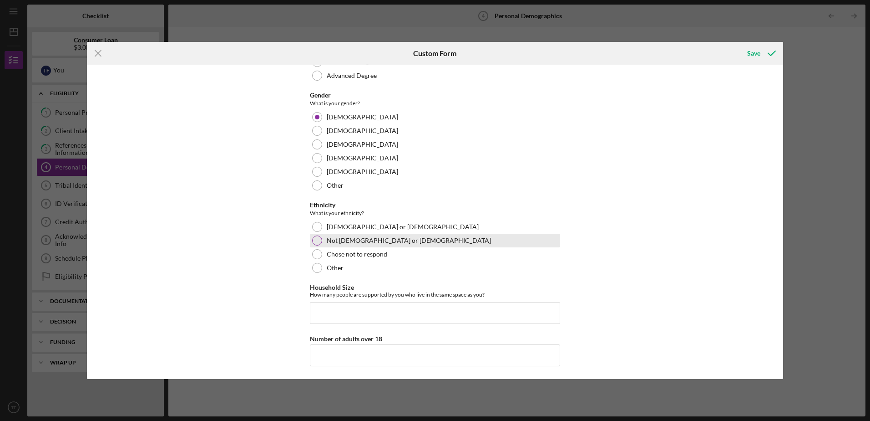
click at [315, 241] on div at bounding box center [317, 240] width 10 height 10
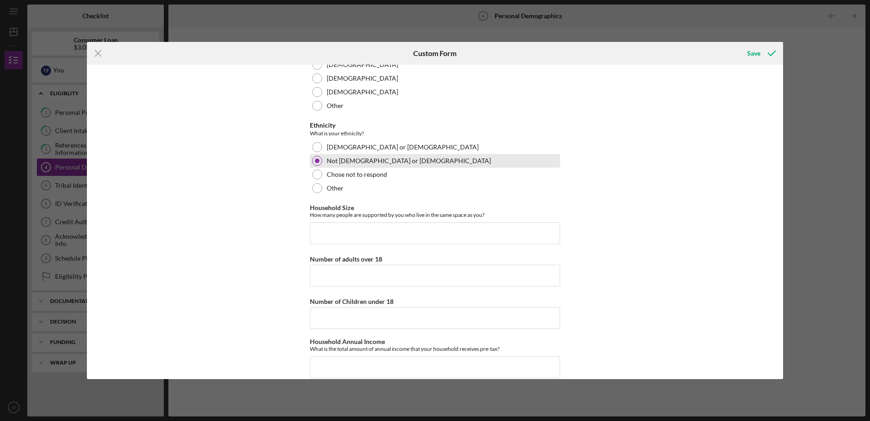
scroll to position [364, 0]
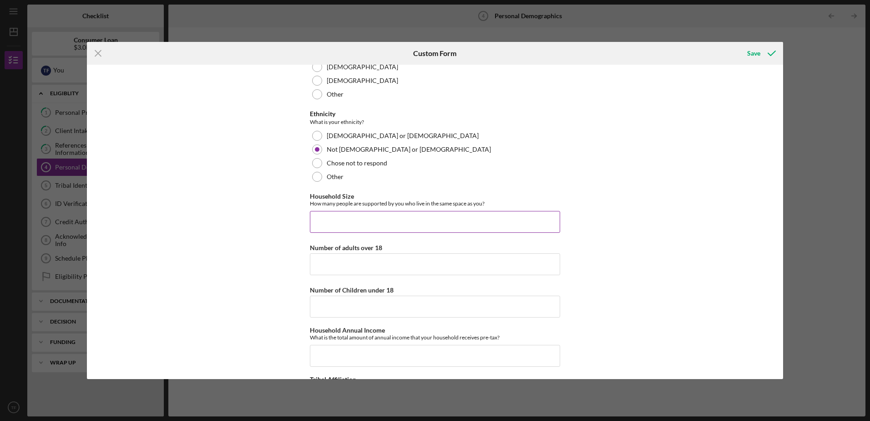
click at [351, 218] on input "Household Size" at bounding box center [435, 222] width 250 height 22
type input "4"
click at [401, 259] on input "Number of adults over 18" at bounding box center [435, 264] width 250 height 22
type input "1"
click at [343, 305] on input "Number of Children under 18" at bounding box center [435, 306] width 250 height 22
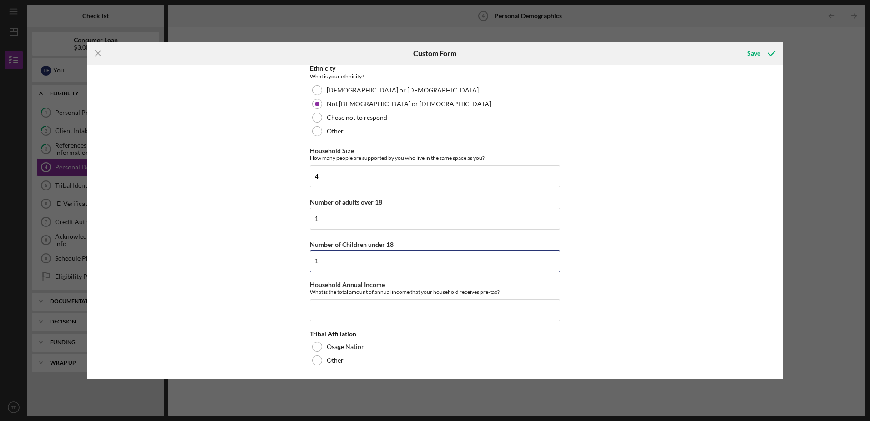
scroll to position [411, 0]
type input "1"
click at [374, 313] on input "Household Annual Income" at bounding box center [435, 308] width 250 height 22
click at [374, 306] on input "Household Annual Income" at bounding box center [435, 308] width 250 height 22
type input "$60,000"
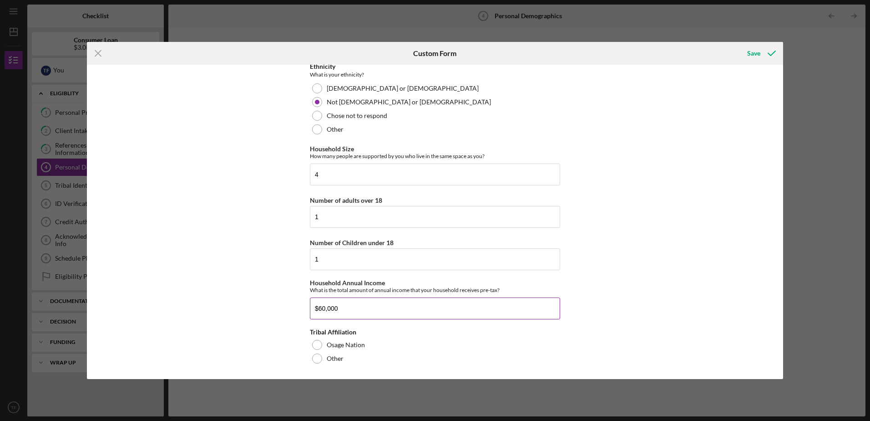
click at [738, 44] on button "Save" at bounding box center [760, 53] width 45 height 18
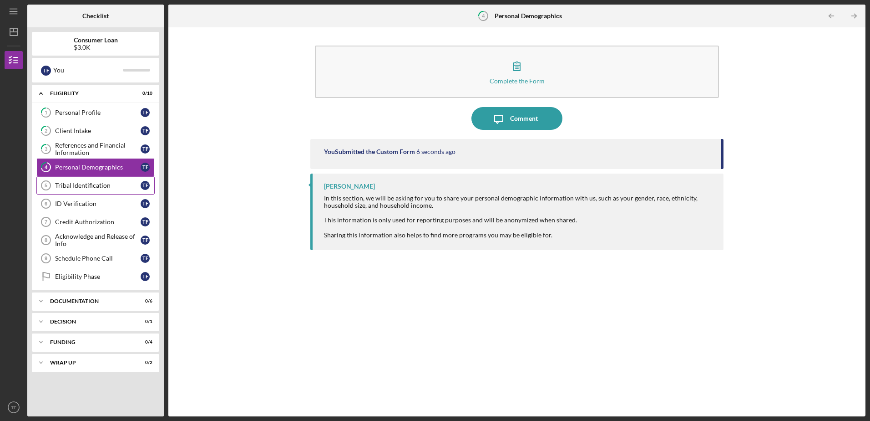
click at [83, 179] on link "Tribal Identification 5 Tribal Identification T F" at bounding box center [95, 185] width 118 height 18
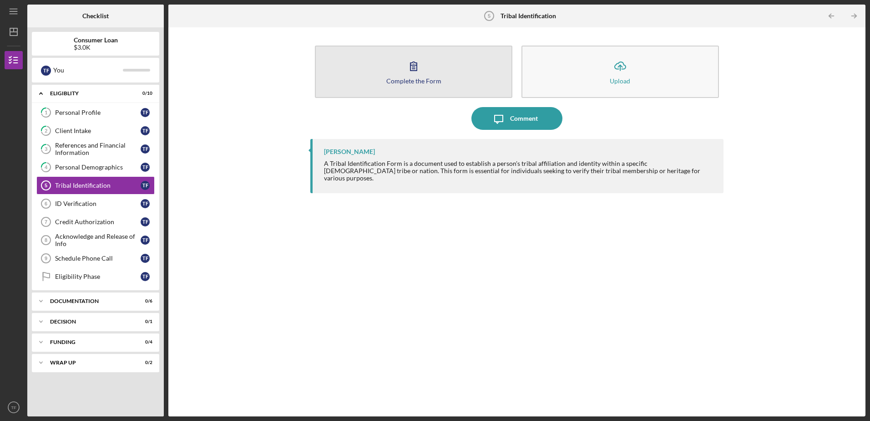
click at [400, 81] on div "Complete the Form" at bounding box center [413, 80] width 55 height 7
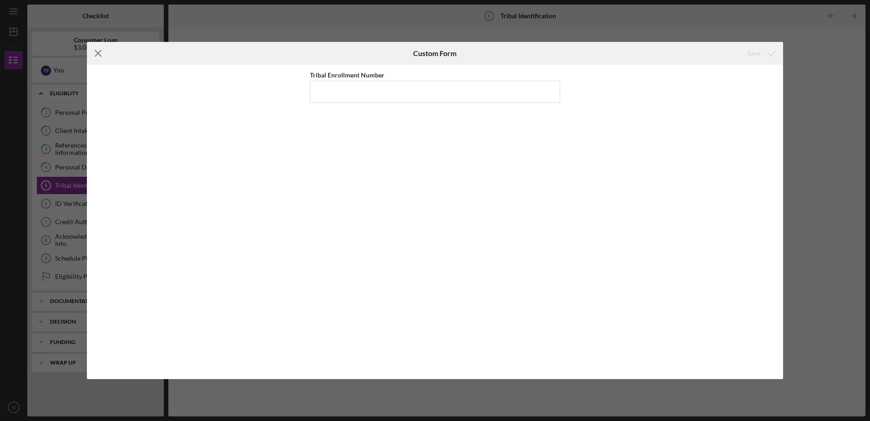
click at [96, 53] on icon "Icon/Menu Close" at bounding box center [98, 53] width 23 height 23
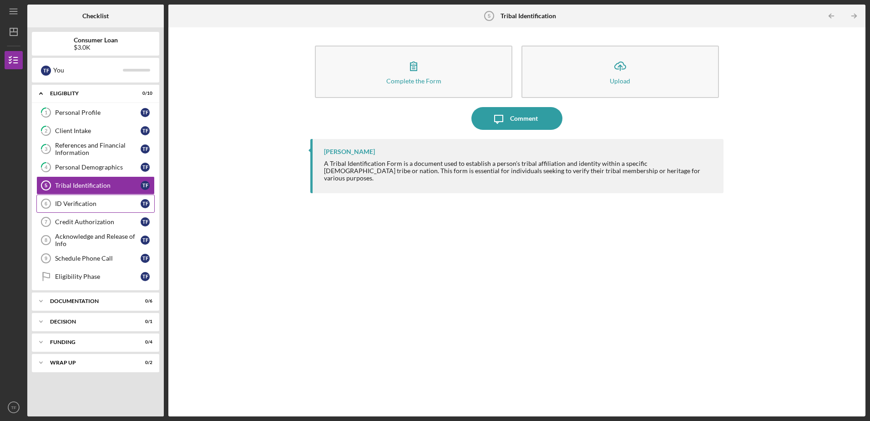
click at [82, 203] on div "ID Verification" at bounding box center [98, 203] width 86 height 7
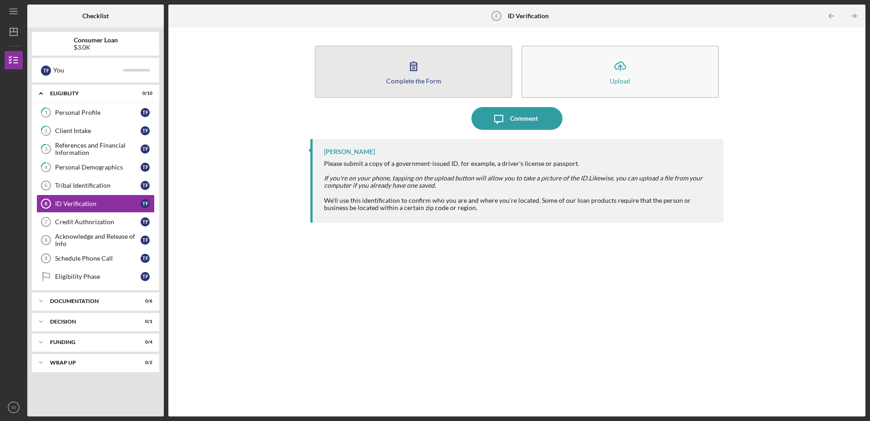
click at [387, 78] on button "Complete the Form Form" at bounding box center [414, 72] width 198 height 52
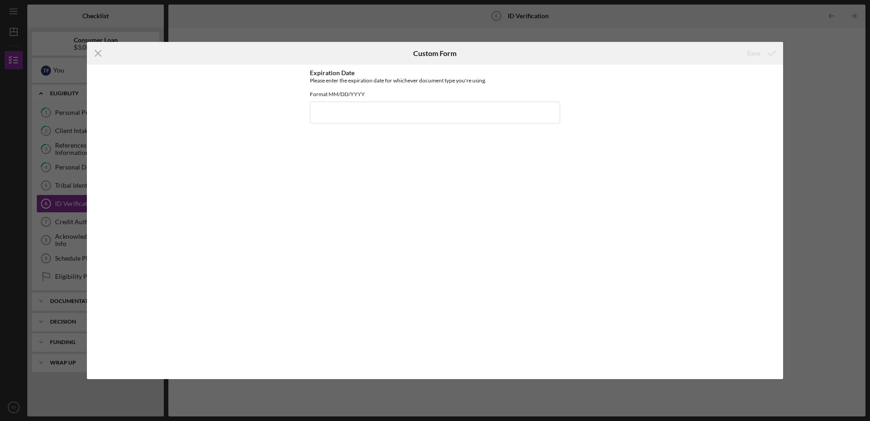
click at [94, 55] on icon "Icon/Menu Close" at bounding box center [98, 53] width 23 height 23
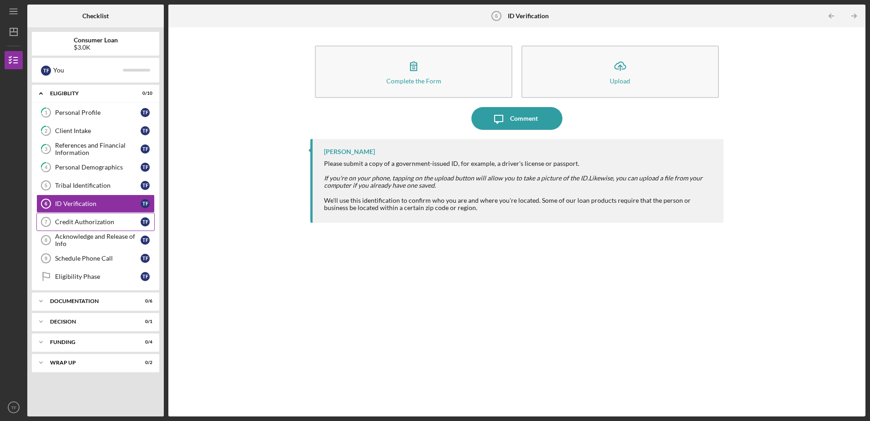
click at [117, 222] on div "Credit Authorization" at bounding box center [98, 221] width 86 height 7
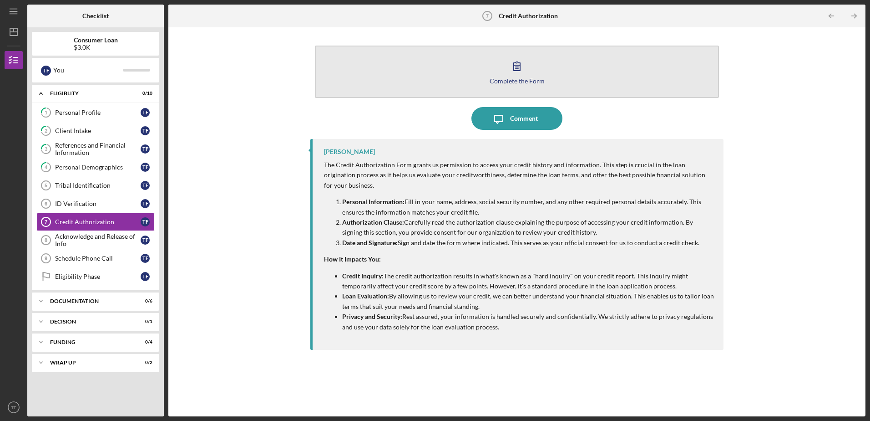
click at [447, 67] on button "Complete the Form Form" at bounding box center [517, 72] width 404 height 52
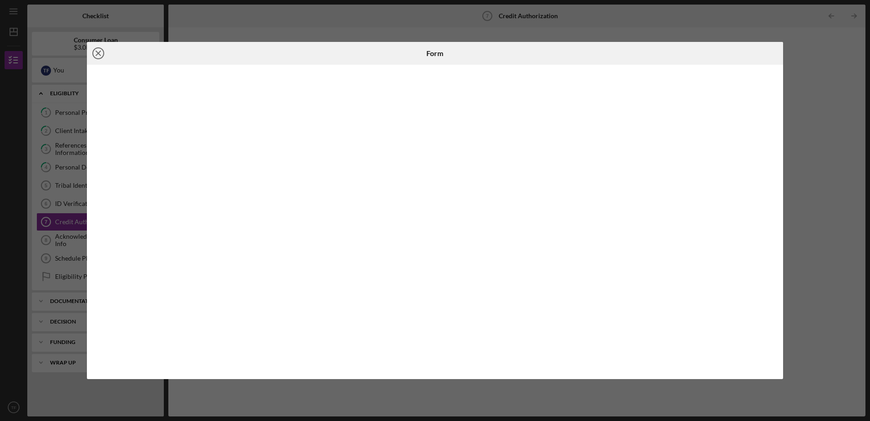
click at [98, 51] on icon "Icon/Close" at bounding box center [98, 53] width 23 height 23
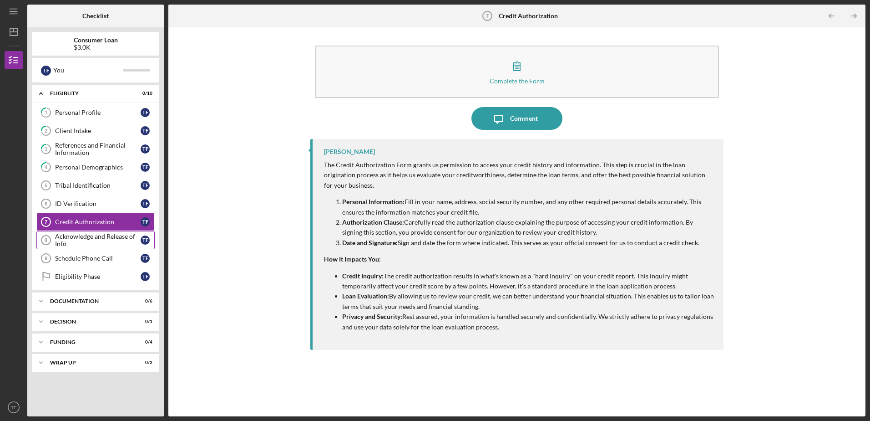
click at [95, 237] on div "Acknowledge and Release of Info" at bounding box center [98, 240] width 86 height 15
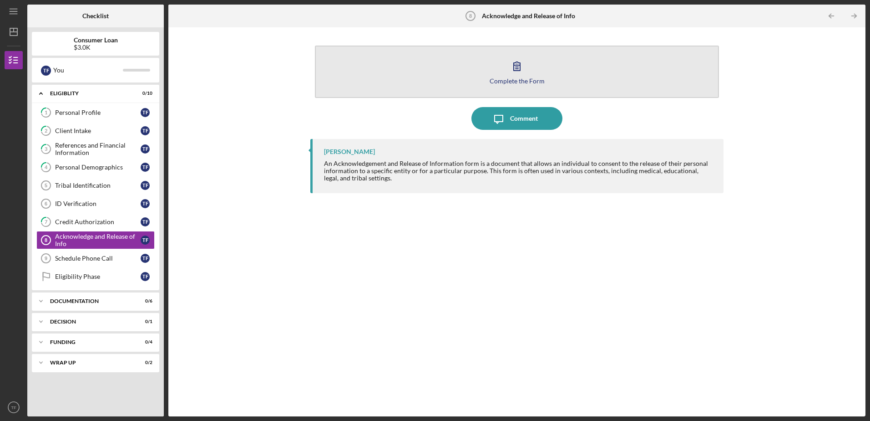
click at [556, 84] on button "Complete the Form Form" at bounding box center [517, 72] width 404 height 52
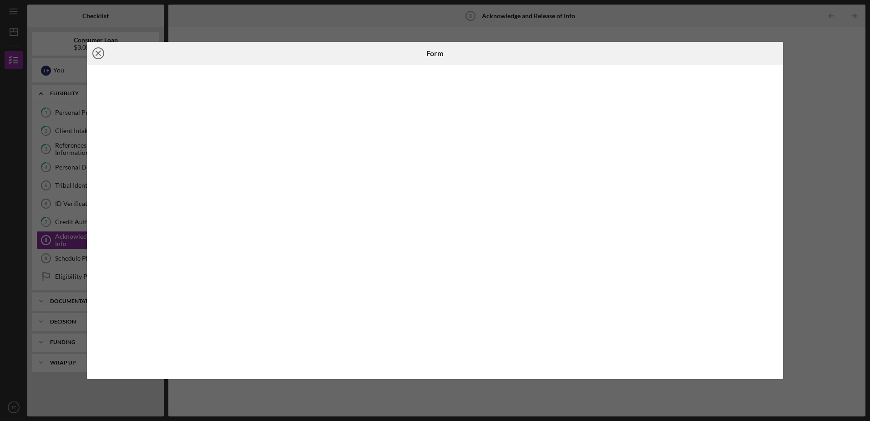
click at [100, 52] on line at bounding box center [98, 53] width 5 height 5
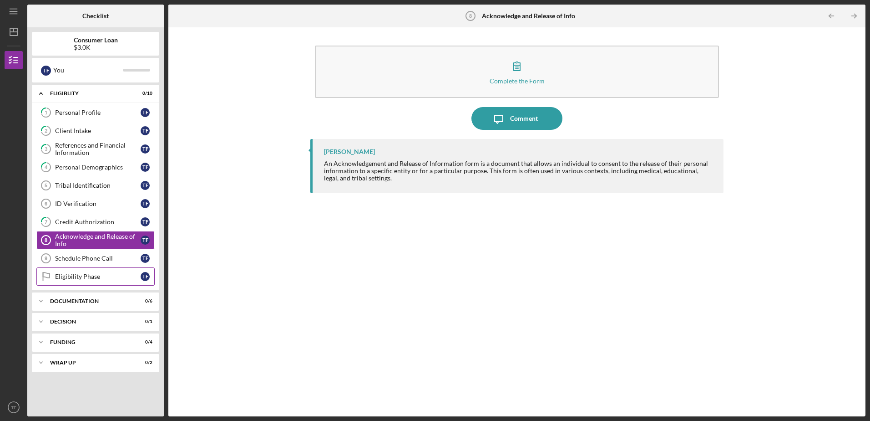
click at [88, 276] on div "Eligibility Phase" at bounding box center [98, 276] width 86 height 7
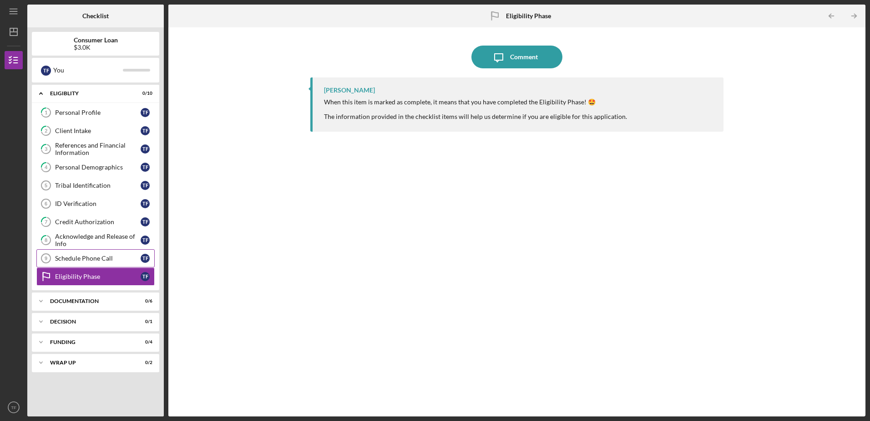
click at [104, 259] on div "Schedule Phone Call" at bounding box center [98, 257] width 86 height 7
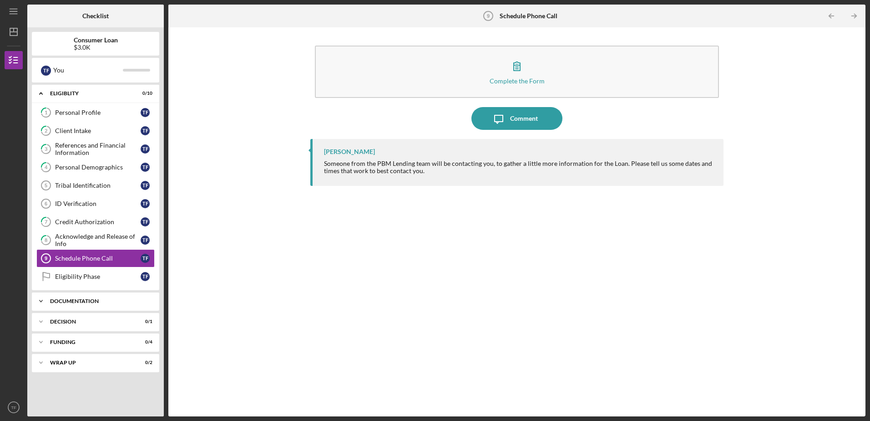
click at [95, 299] on div "Documentation" at bounding box center [99, 300] width 98 height 5
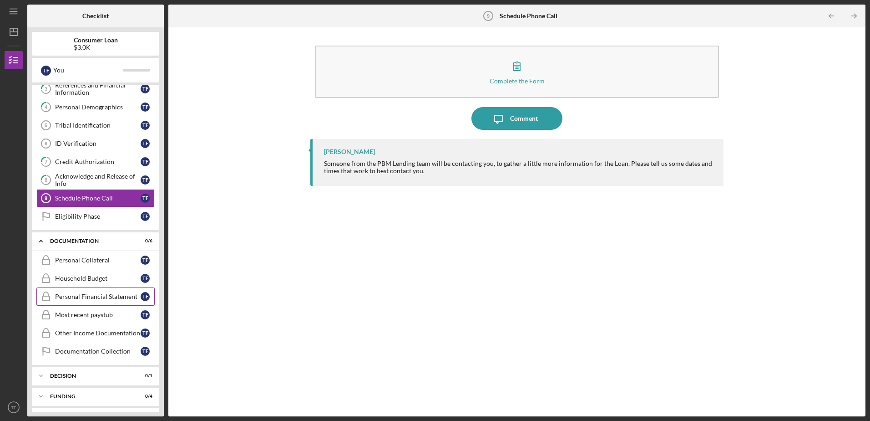
scroll to position [79, 0]
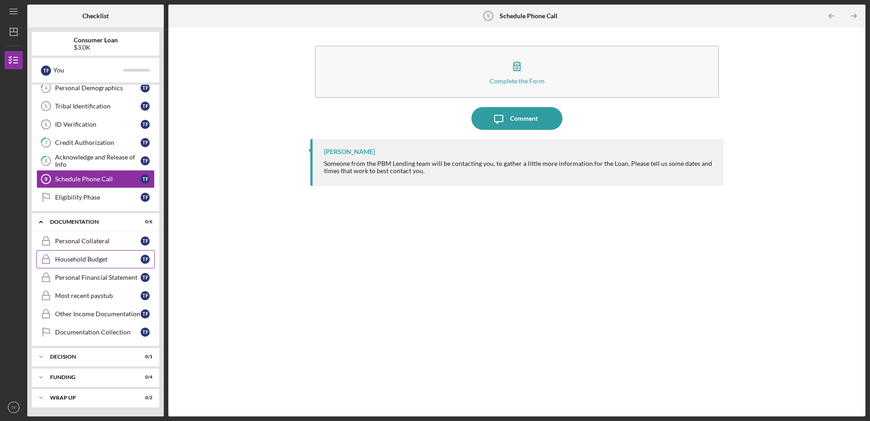
click at [76, 259] on div "Household Budget" at bounding box center [98, 258] width 86 height 7
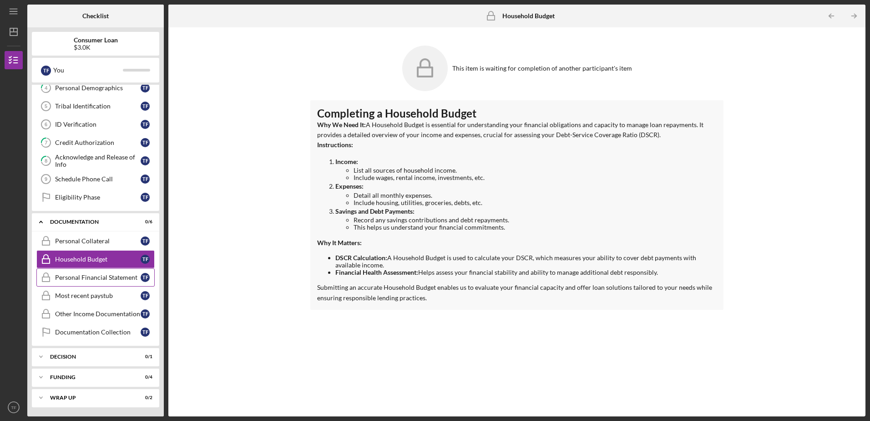
click at [96, 279] on div "Personal Financial Statement" at bounding box center [98, 277] width 86 height 7
